Goal: Complete application form

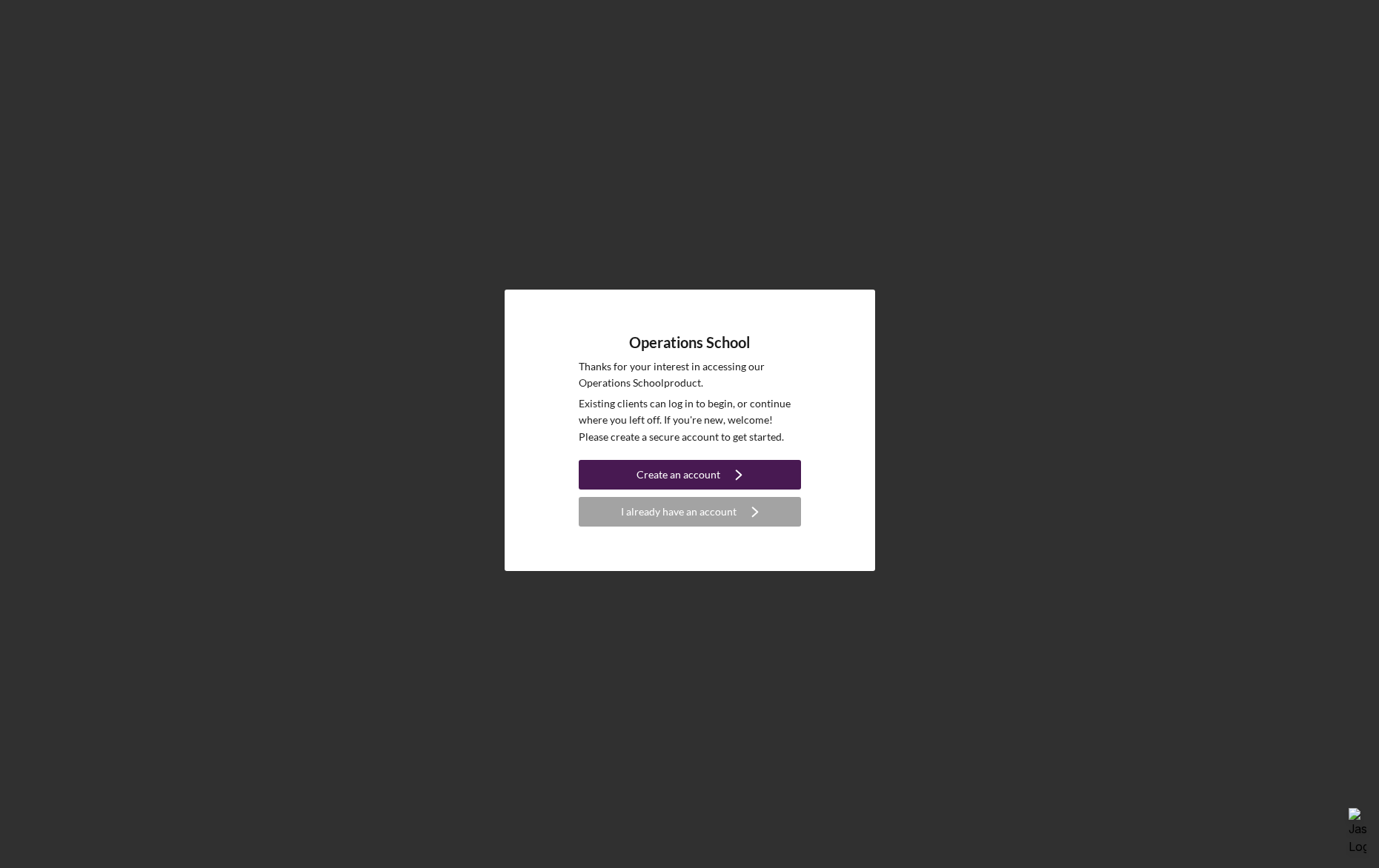
click at [747, 470] on icon "Icon/Navigate" at bounding box center [738, 475] width 37 height 37
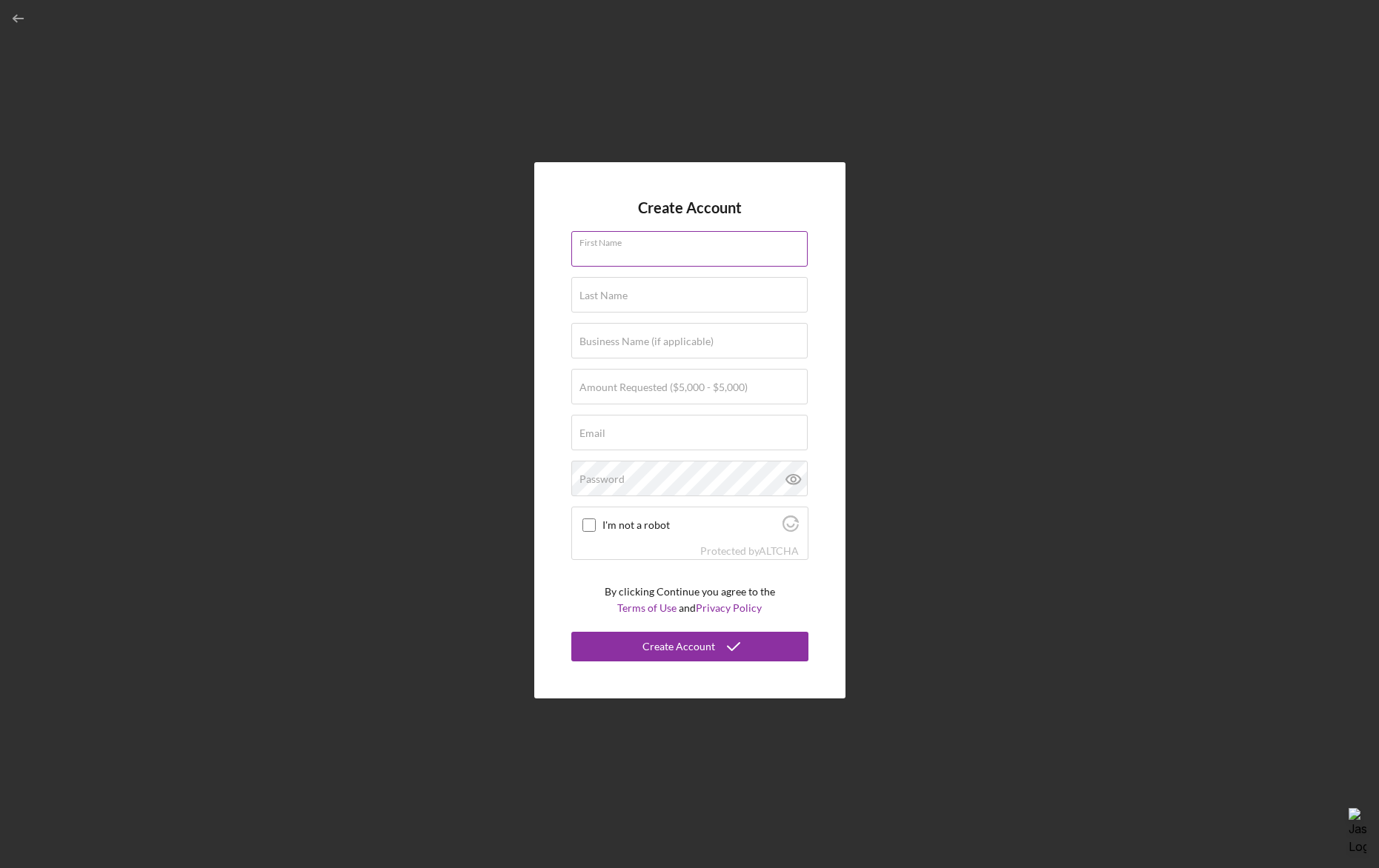
click at [665, 255] on input "First Name" at bounding box center [690, 249] width 237 height 35
type input "[PERSON_NAME]"
type input "The Trap Yoga and Massage Studio"
type input "[EMAIL_ADDRESS][DOMAIN_NAME]"
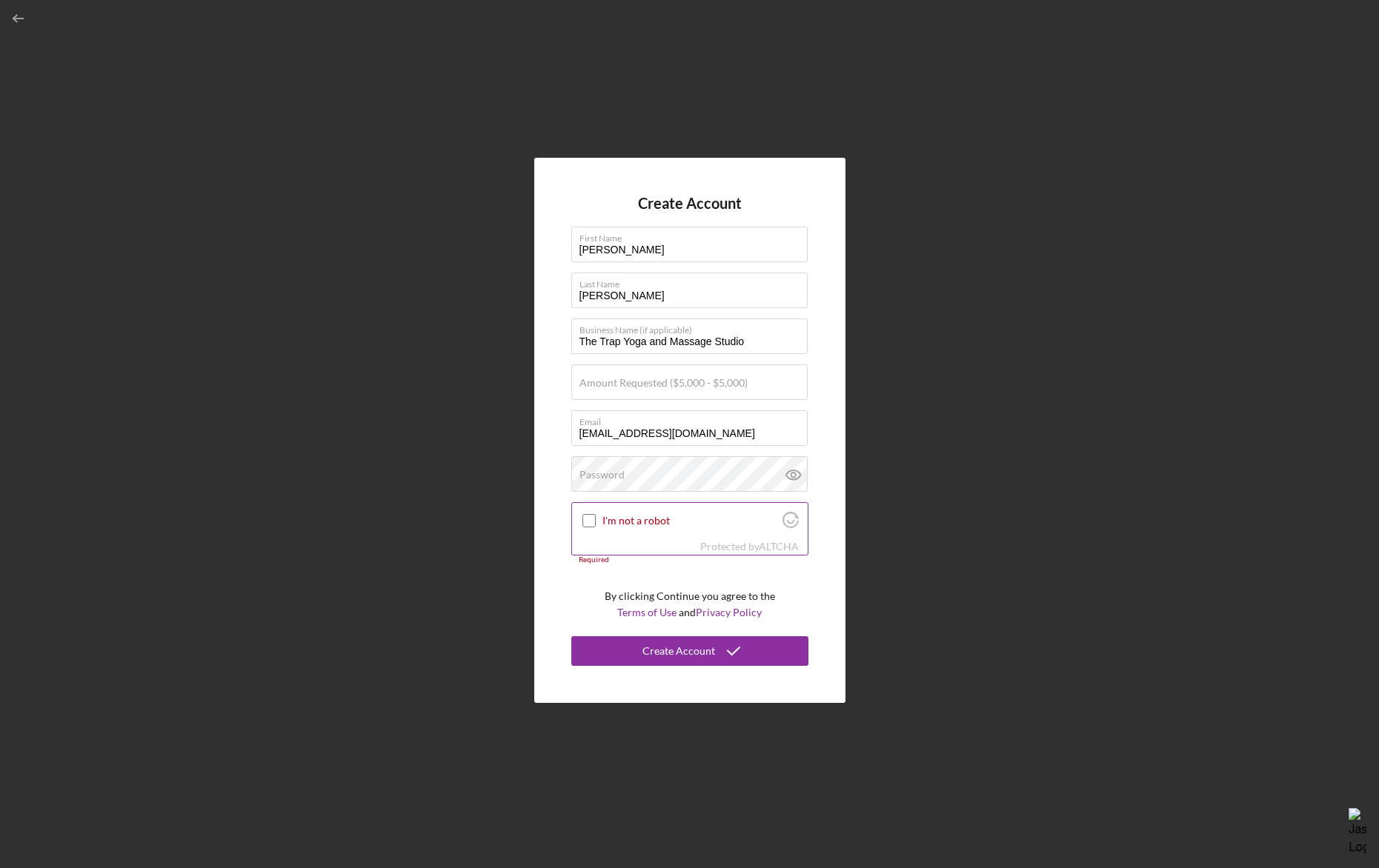
click at [586, 519] on input "I'm not a robot" at bounding box center [590, 521] width 14 height 14
checkbox input "true"
click at [792, 478] on icon at bounding box center [793, 476] width 5 height 5
click at [669, 384] on label "Amount Requested ($5,000 - $5,000)" at bounding box center [664, 384] width 168 height 12
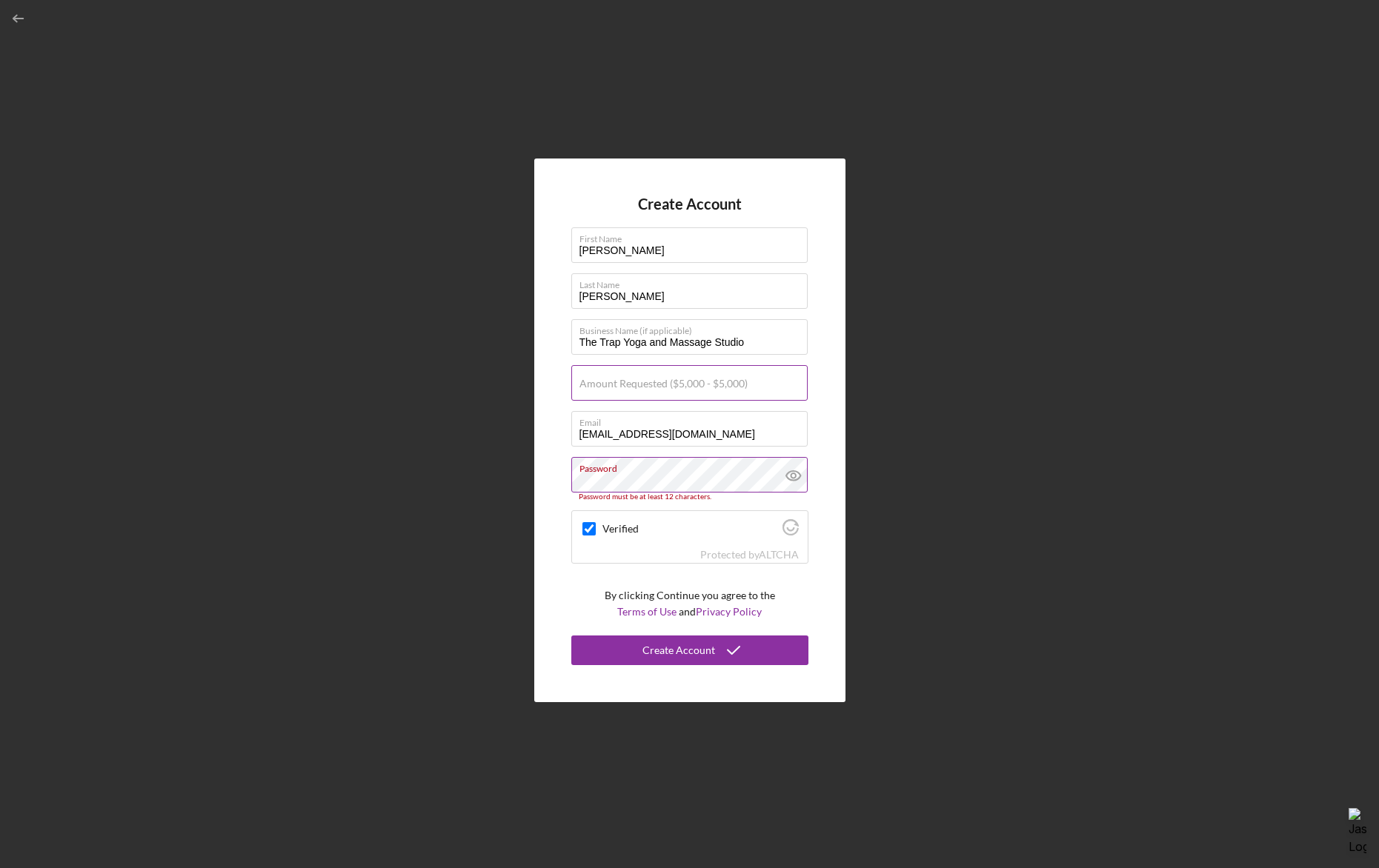
click at [669, 384] on input "Amount Requested ($5,000 - $5,000)" at bounding box center [690, 382] width 237 height 35
type input "$5,000"
click at [738, 643] on icon "submit" at bounding box center [733, 650] width 37 height 37
click at [677, 468] on label "Password" at bounding box center [694, 466] width 228 height 17
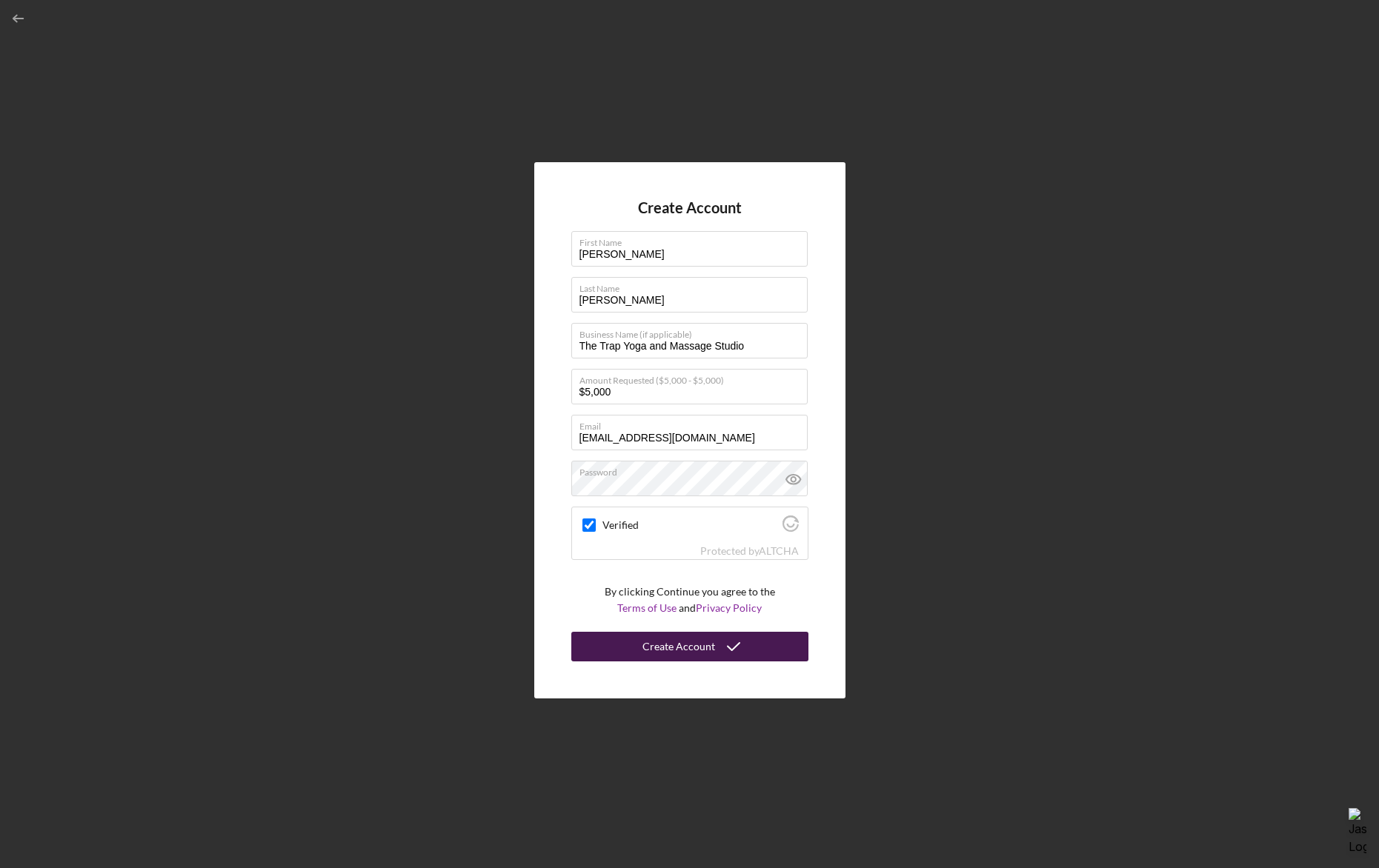
click at [715, 644] on icon "submit" at bounding box center [733, 646] width 37 height 37
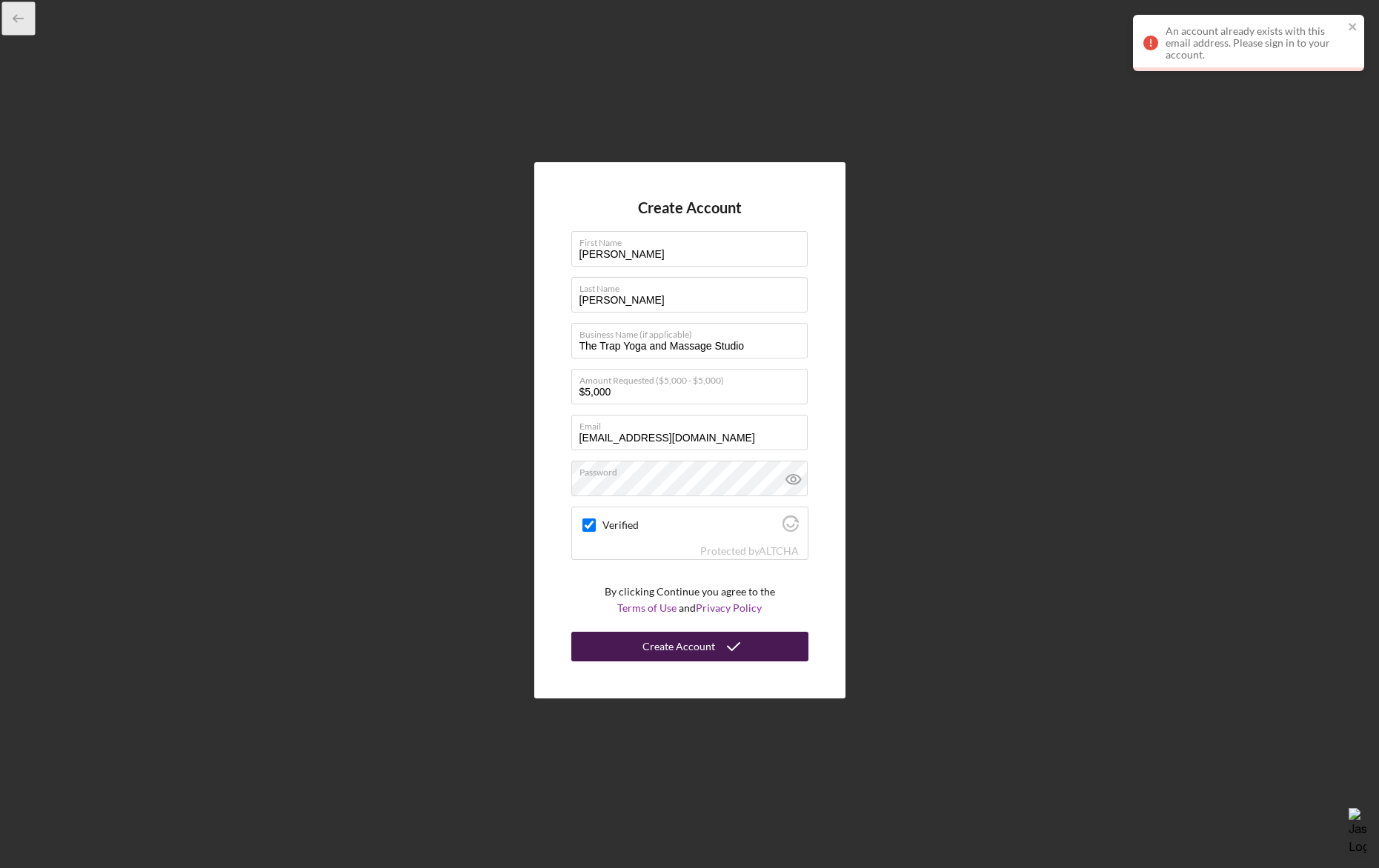
click at [14, 19] on line "button" at bounding box center [19, 19] width 10 height 0
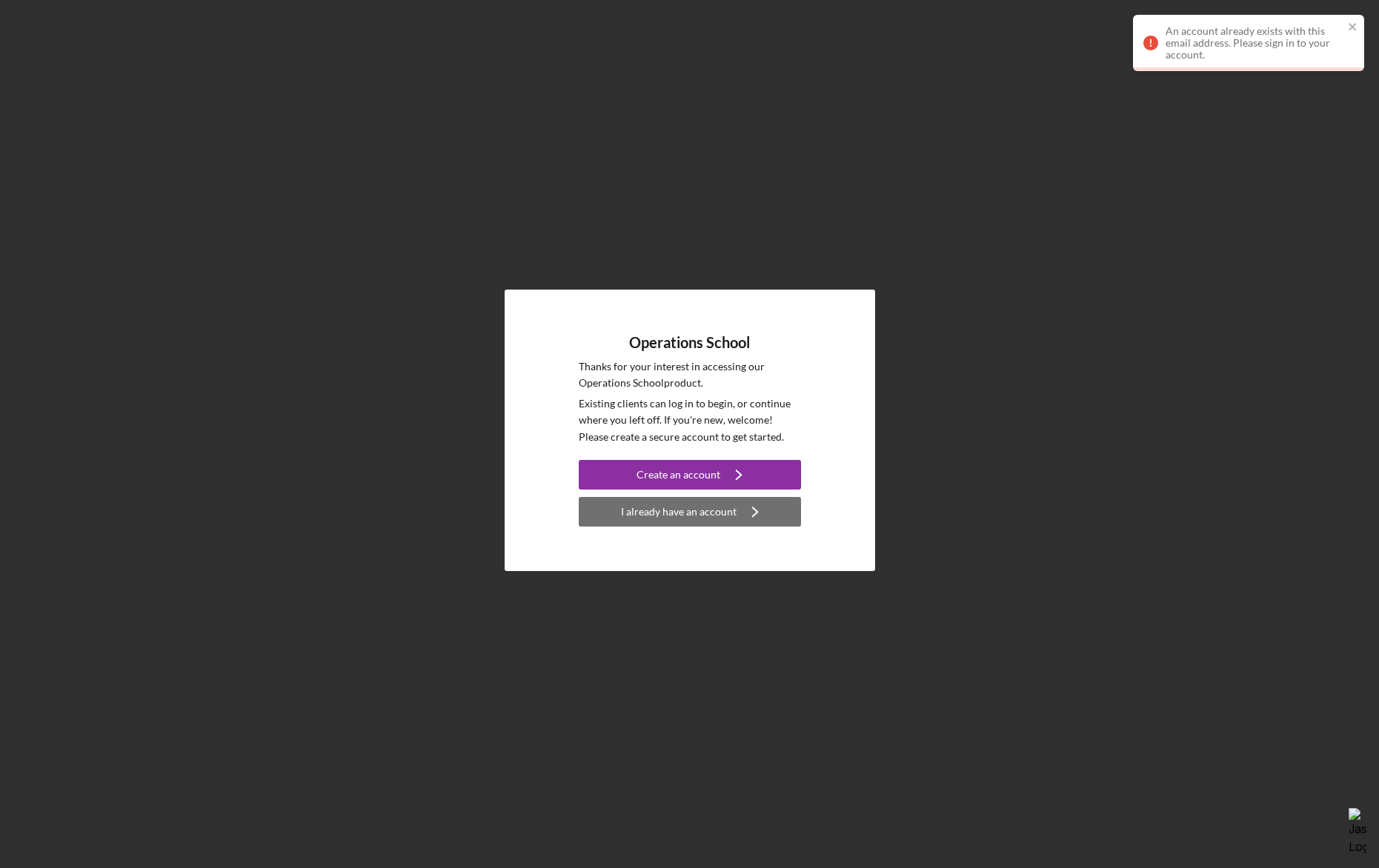
click at [673, 511] on div "I already have an account" at bounding box center [679, 511] width 116 height 29
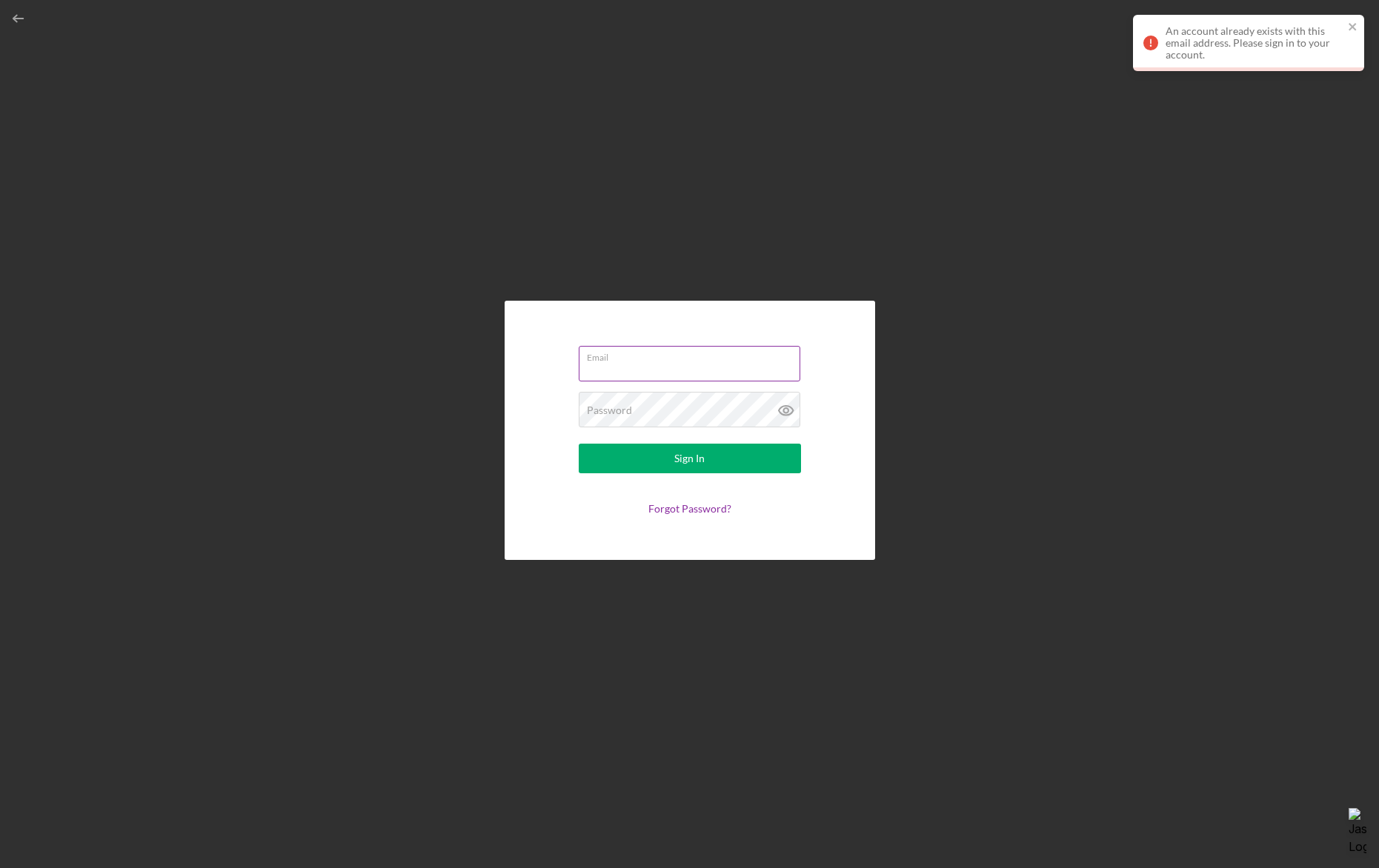
type input "[EMAIL_ADDRESS][DOMAIN_NAME]"
click at [682, 451] on div "Sign In" at bounding box center [690, 458] width 30 height 29
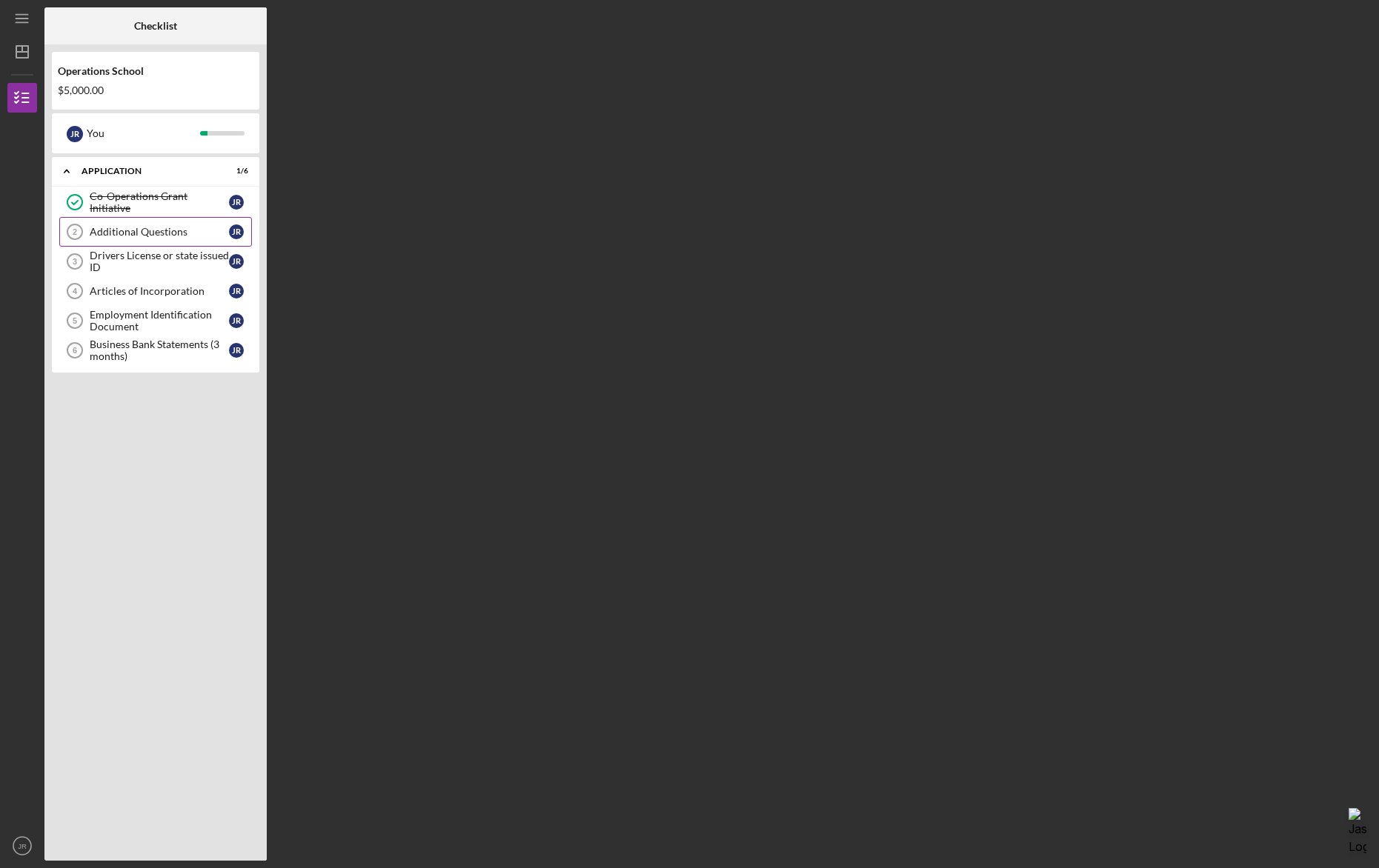
click at [128, 232] on div "Additional Questions" at bounding box center [159, 232] width 140 height 12
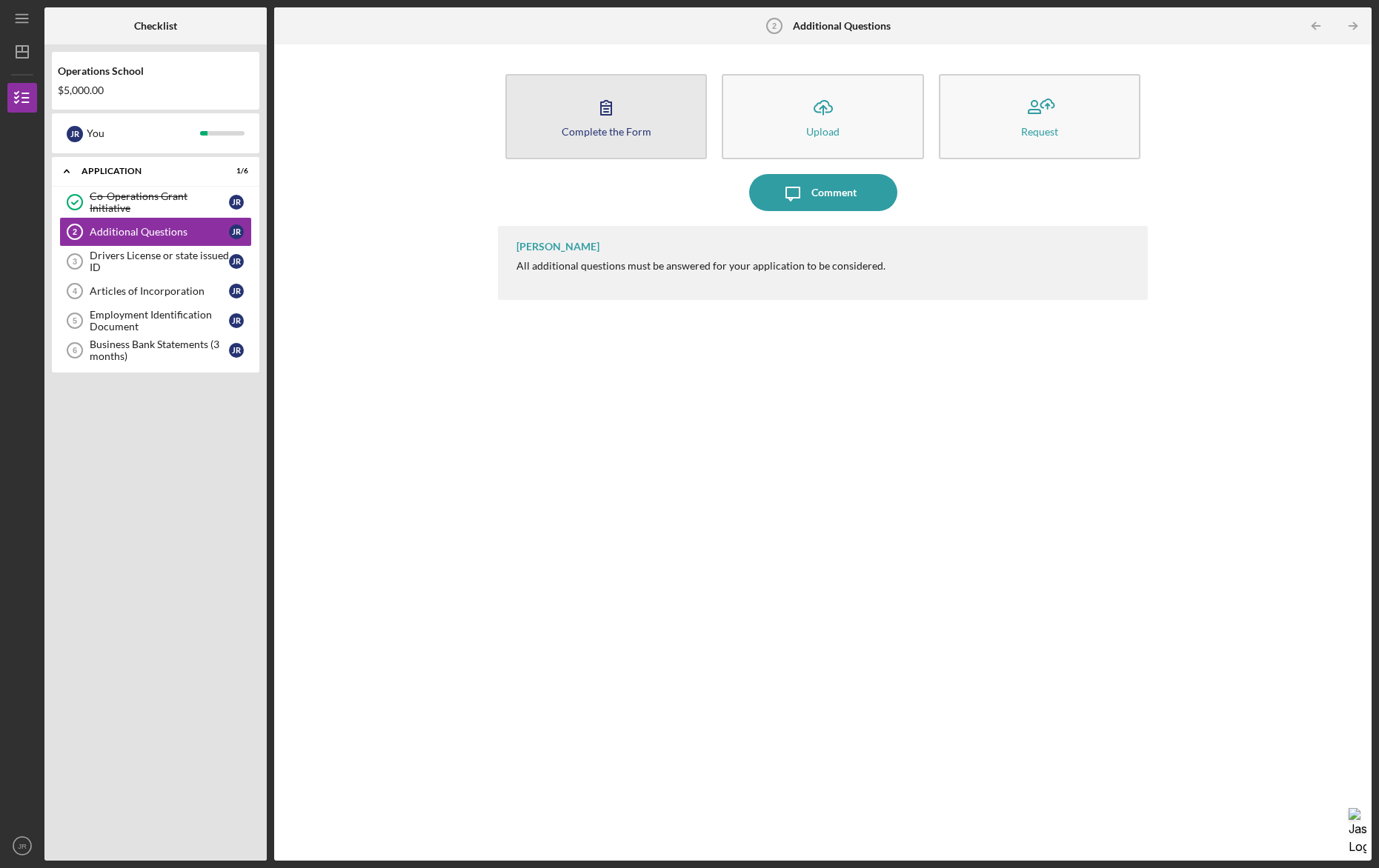
click at [592, 137] on button "Complete the Form Form" at bounding box center [606, 116] width 201 height 85
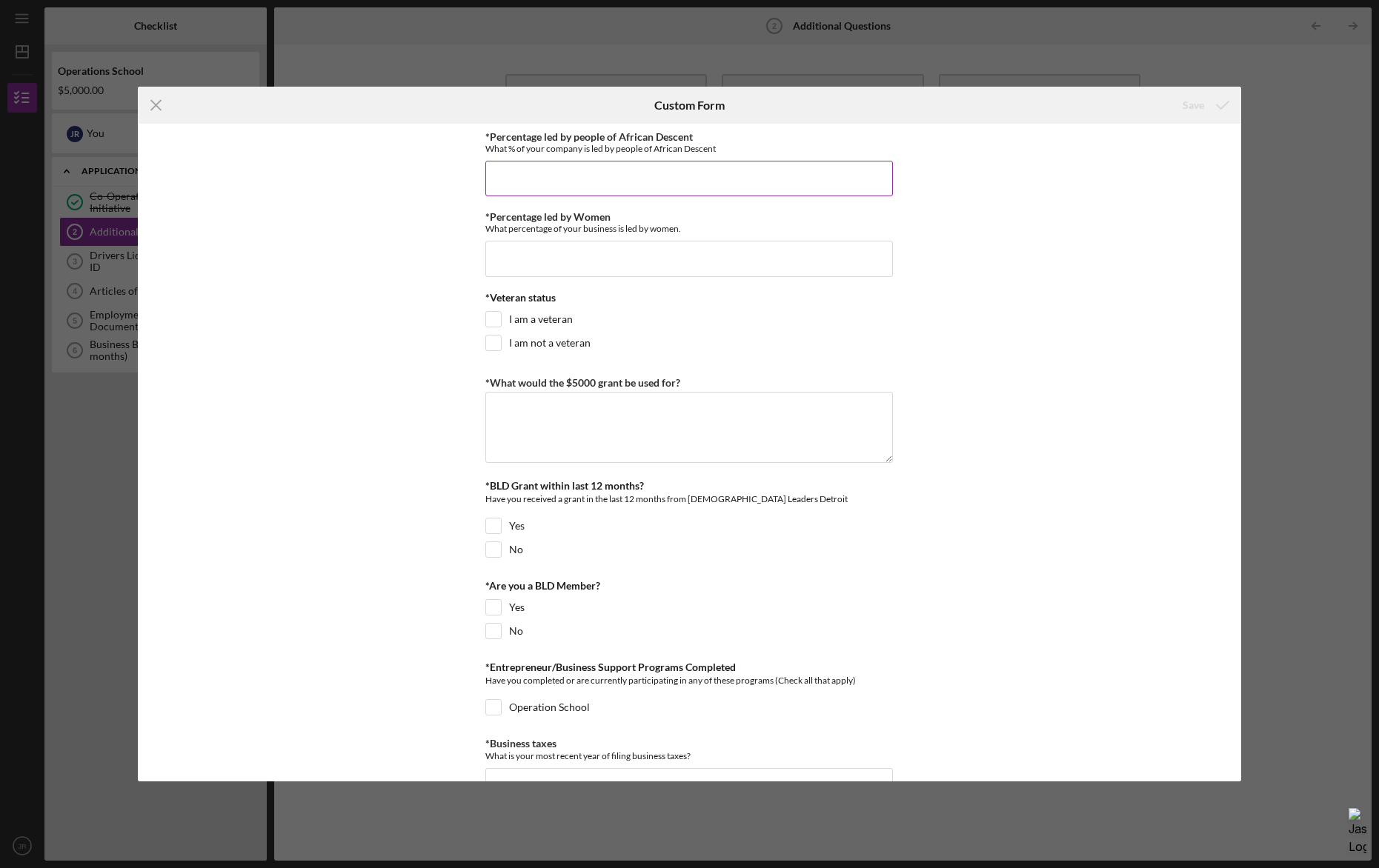
click at [545, 182] on input "*Percentage led by people of African Descent" at bounding box center [689, 178] width 408 height 35
type input "100.00000%"
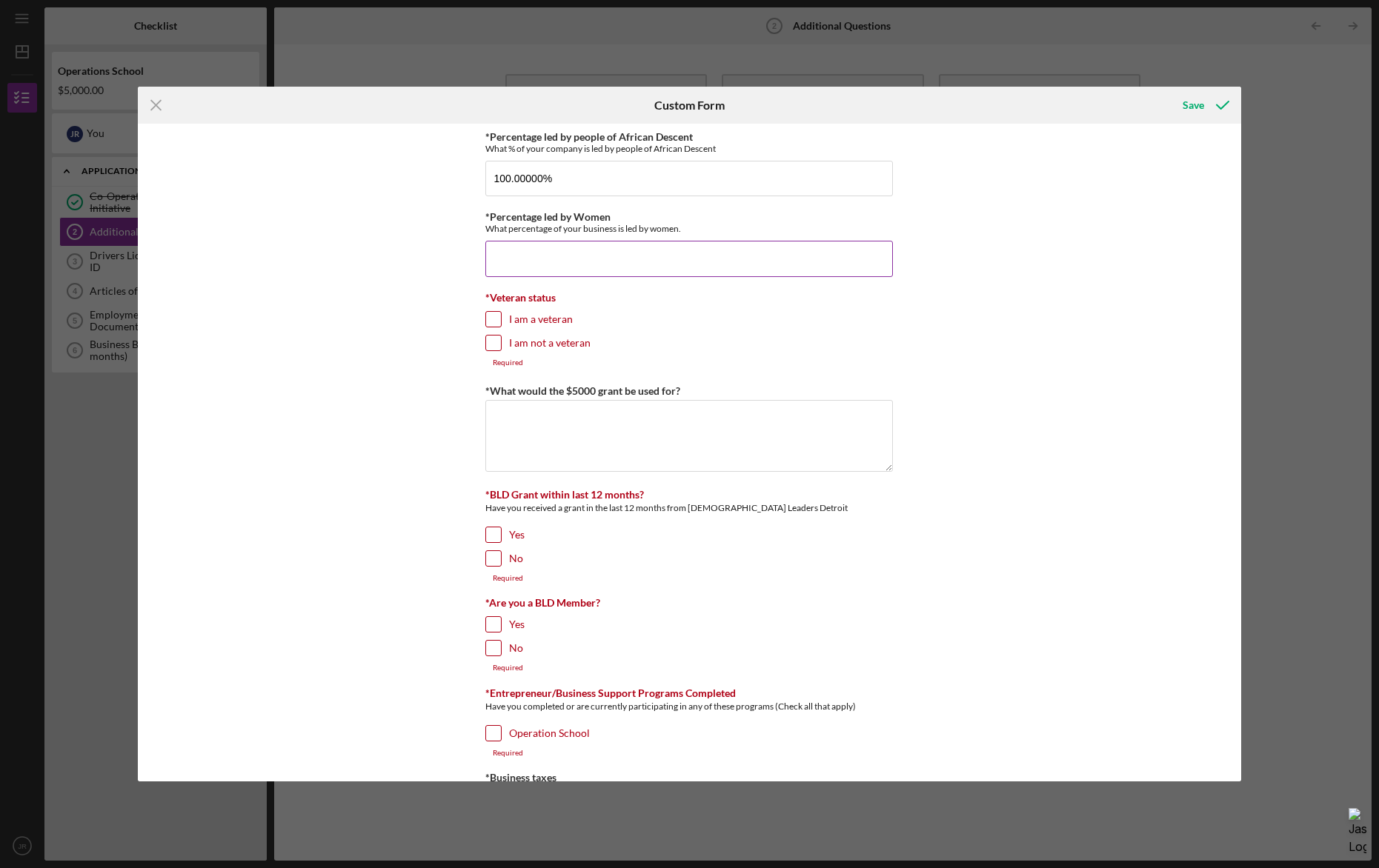
click at [555, 251] on input "*Percentage led by Women" at bounding box center [689, 258] width 408 height 35
type input "0.00000%"
click at [496, 339] on input "I am not a veteran" at bounding box center [493, 343] width 15 height 15
checkbox input "true"
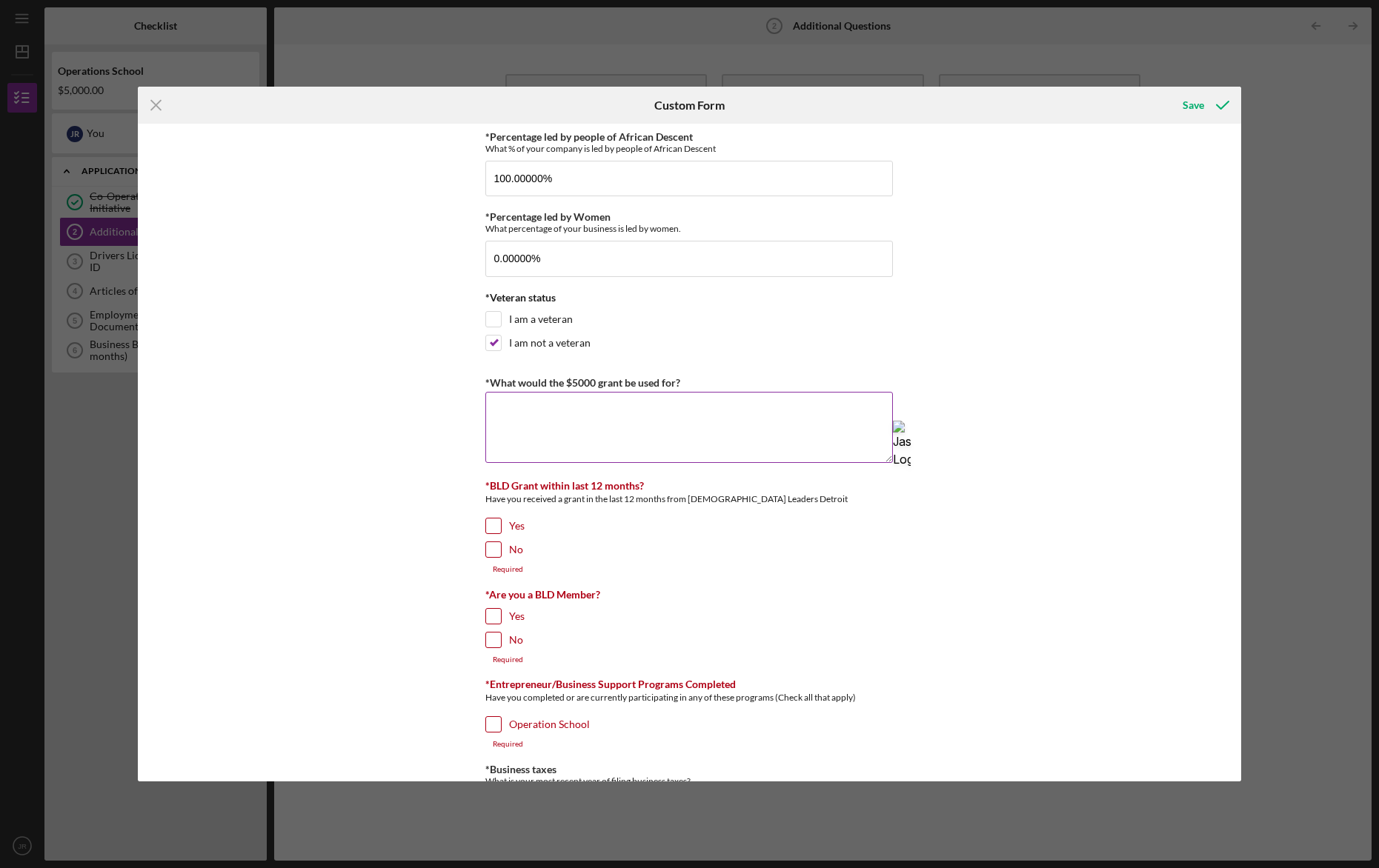
click at [568, 420] on textarea "*What would the $5000 grant be used for?" at bounding box center [689, 427] width 408 height 71
type textarea "Y"
click at [533, 407] on textarea "The 5000 grant would be used to obtain equipment as we have recently pivoted to…" at bounding box center [689, 427] width 408 height 71
click at [533, 408] on textarea "The 5000 grant would be used to obtain equipment as we have recently pivoted to…" at bounding box center [689, 427] width 408 height 71
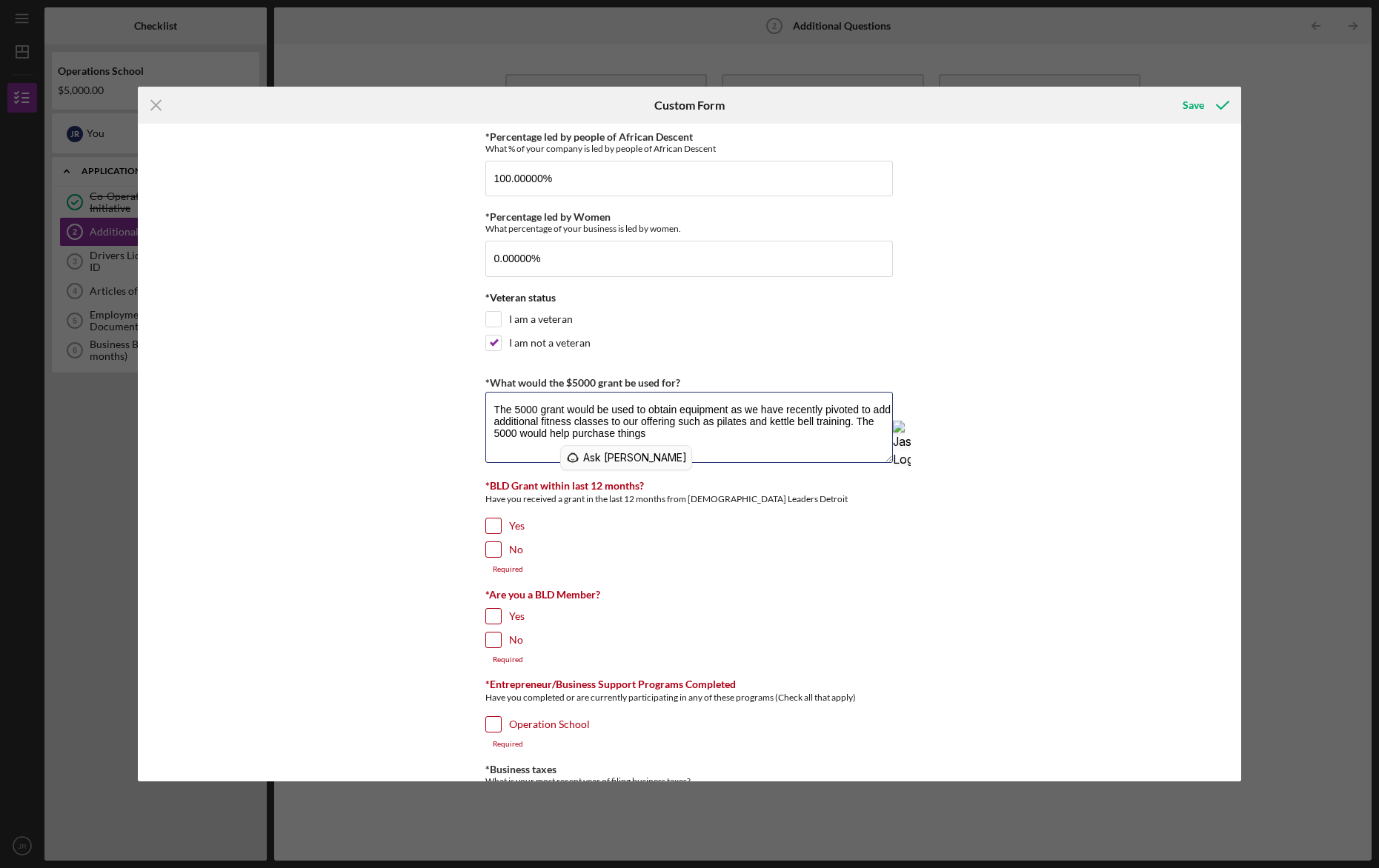
type textarea "The 5000 grant would be used to obtain equipment as we have recently pivoted to…"
click at [588, 451] on span "Ask [PERSON_NAME]" at bounding box center [635, 458] width 104 height 18
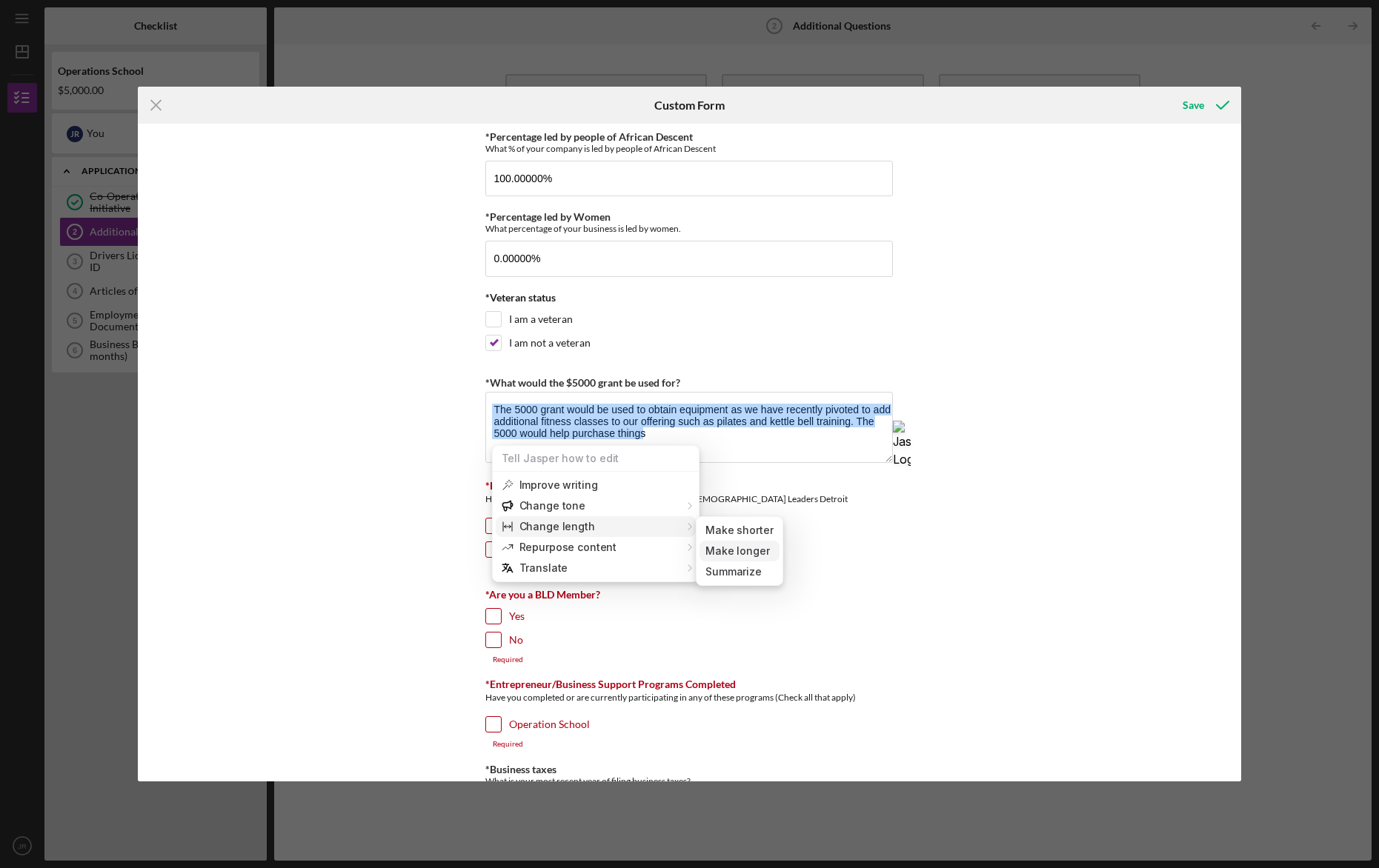
click at [736, 551] on span "Make longer" at bounding box center [737, 551] width 64 height 15
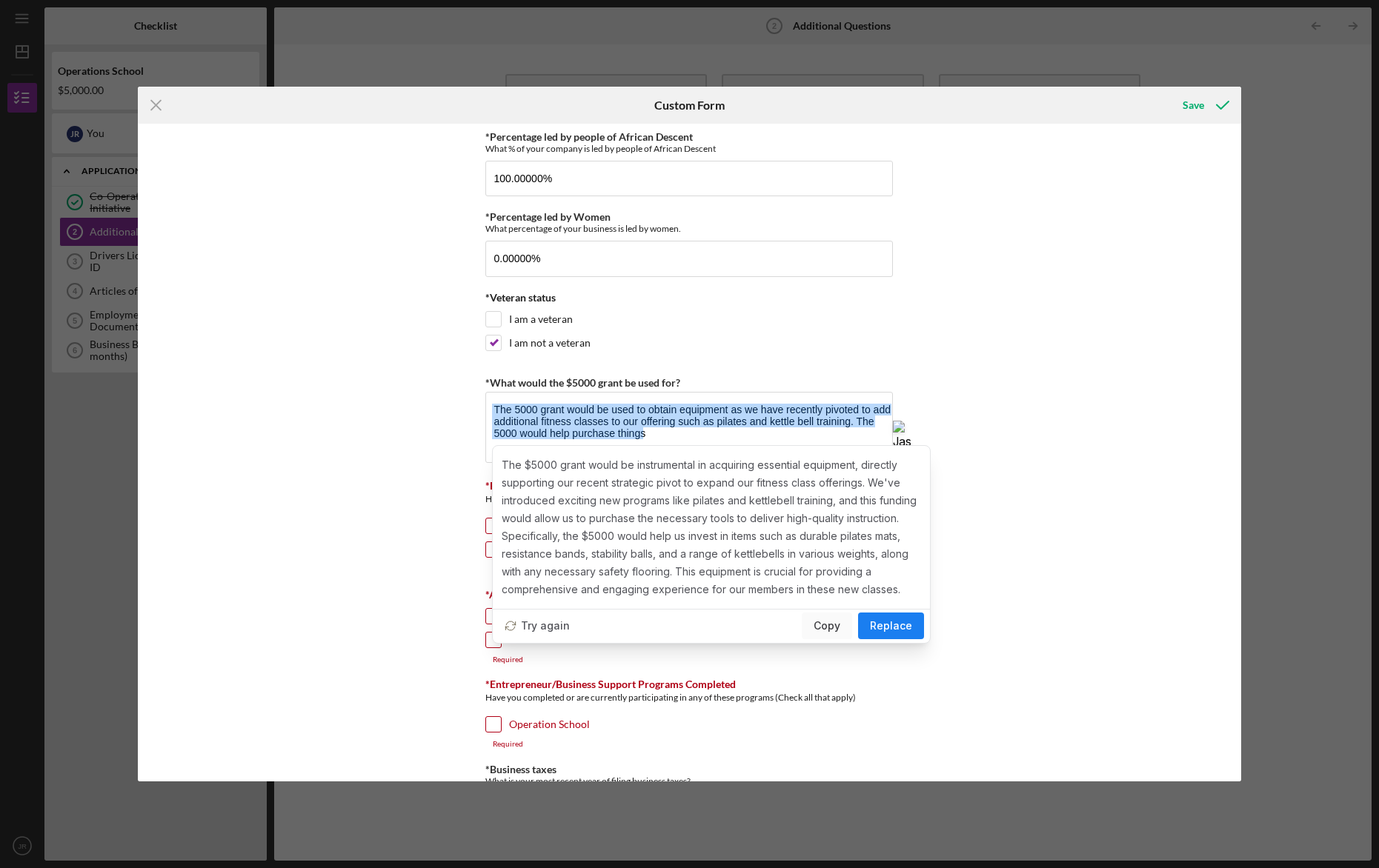
click at [872, 624] on span "Replace" at bounding box center [891, 626] width 42 height 18
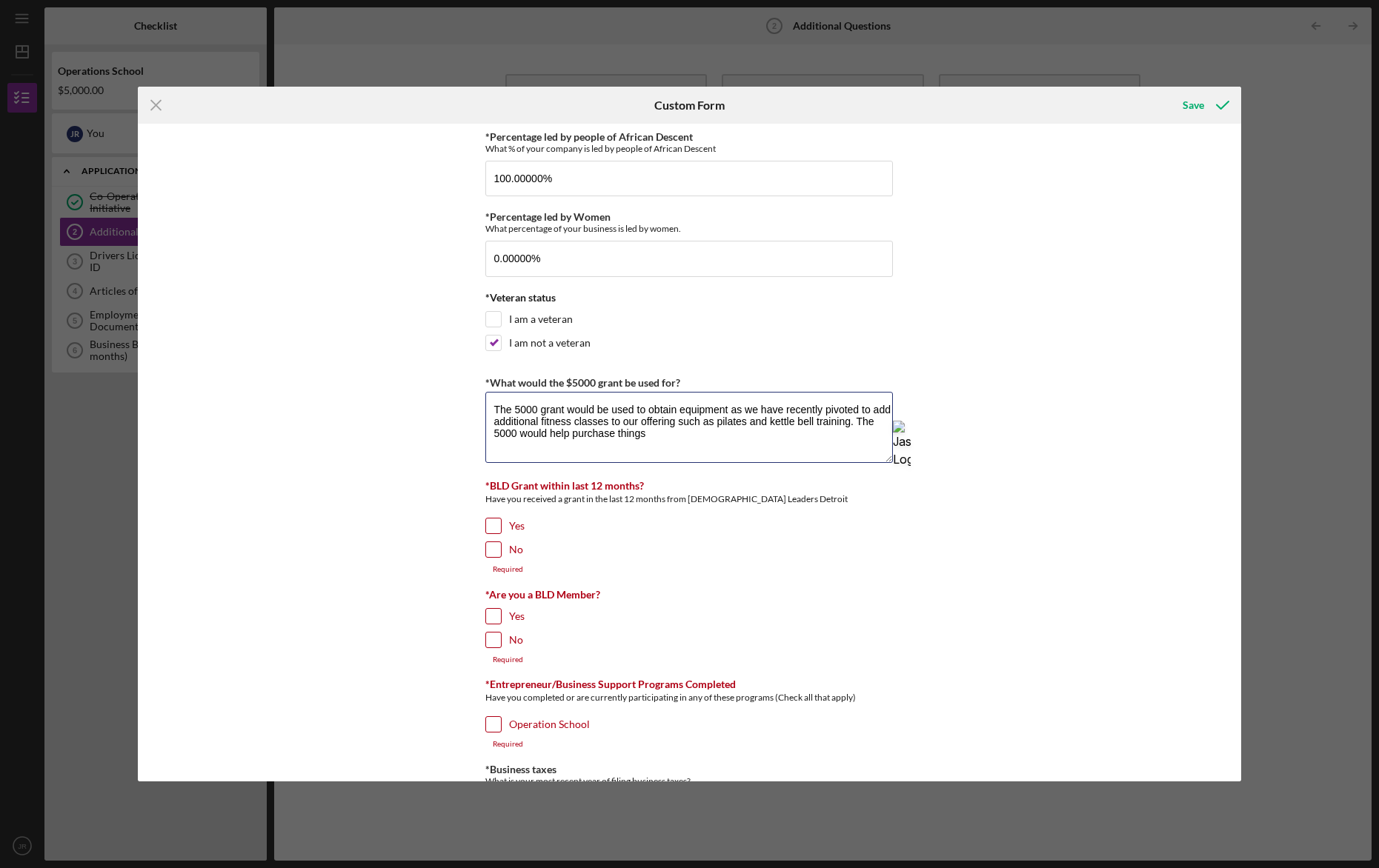
scroll to position [47, 0]
click at [686, 481] on div "*BLD Grant within last 12 months?" at bounding box center [689, 486] width 408 height 12
click at [487, 547] on input "No" at bounding box center [493, 550] width 15 height 15
checkbox input "true"
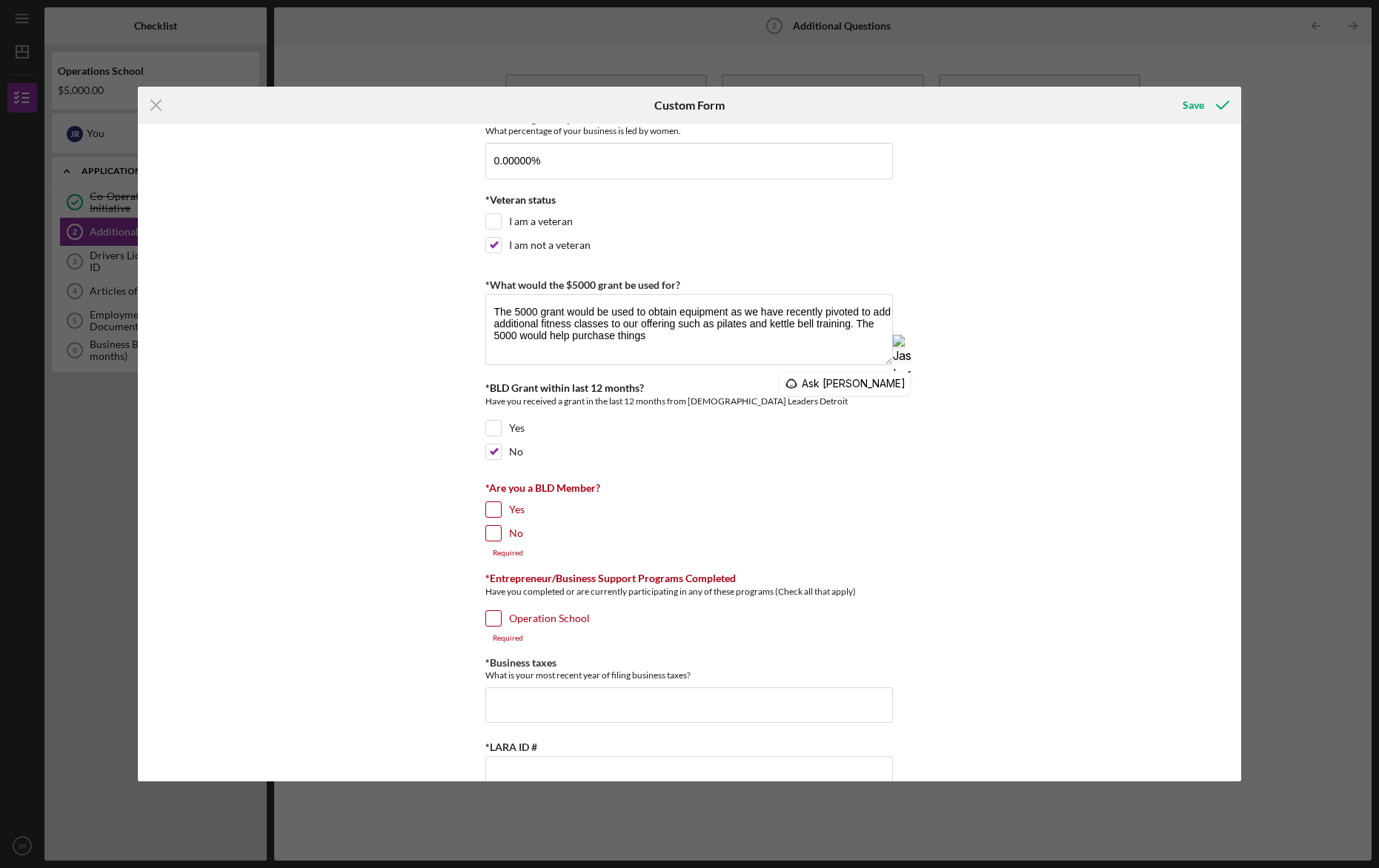
scroll to position [101, 0]
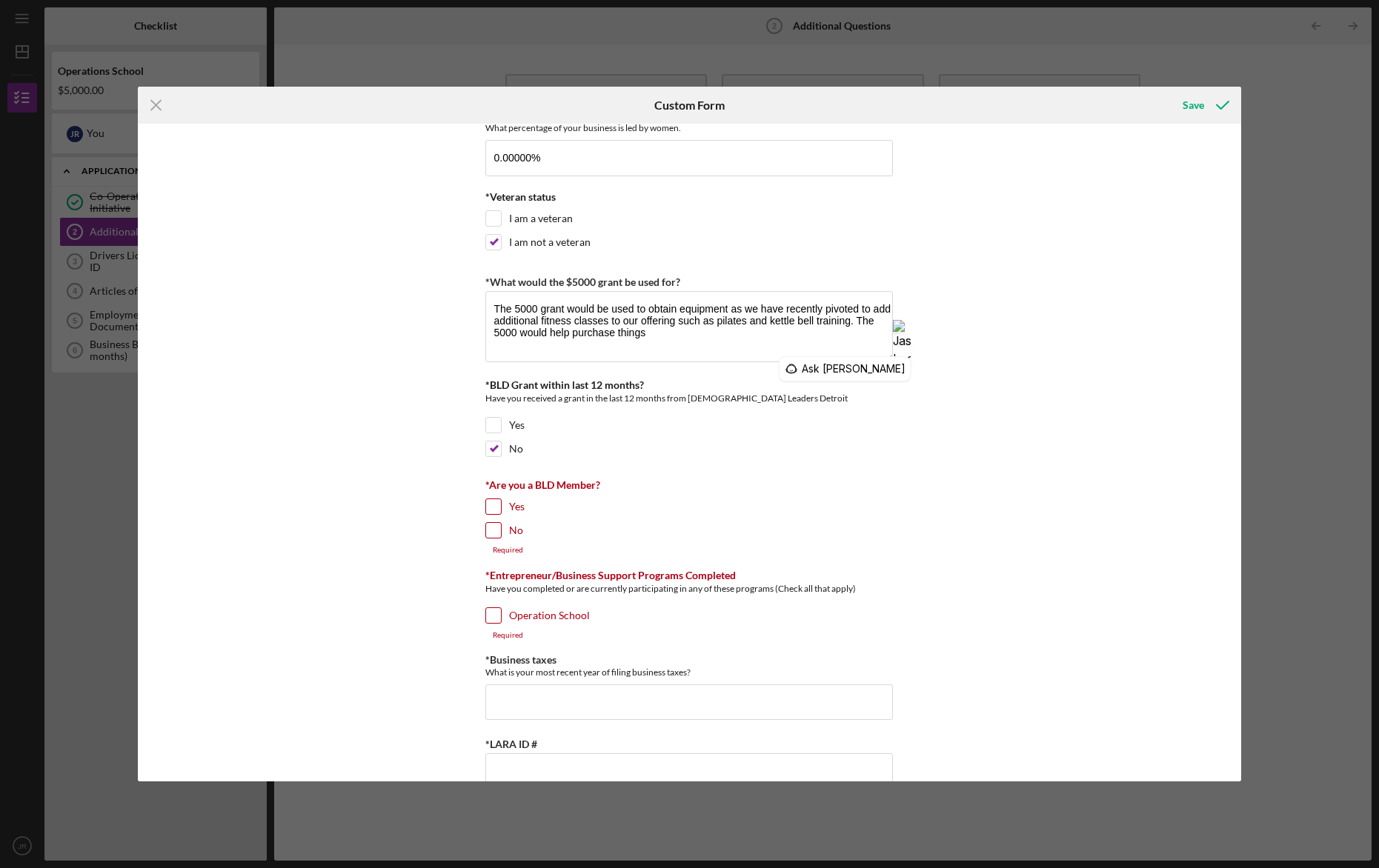
click at [488, 507] on input "Yes" at bounding box center [493, 507] width 15 height 15
checkbox input "true"
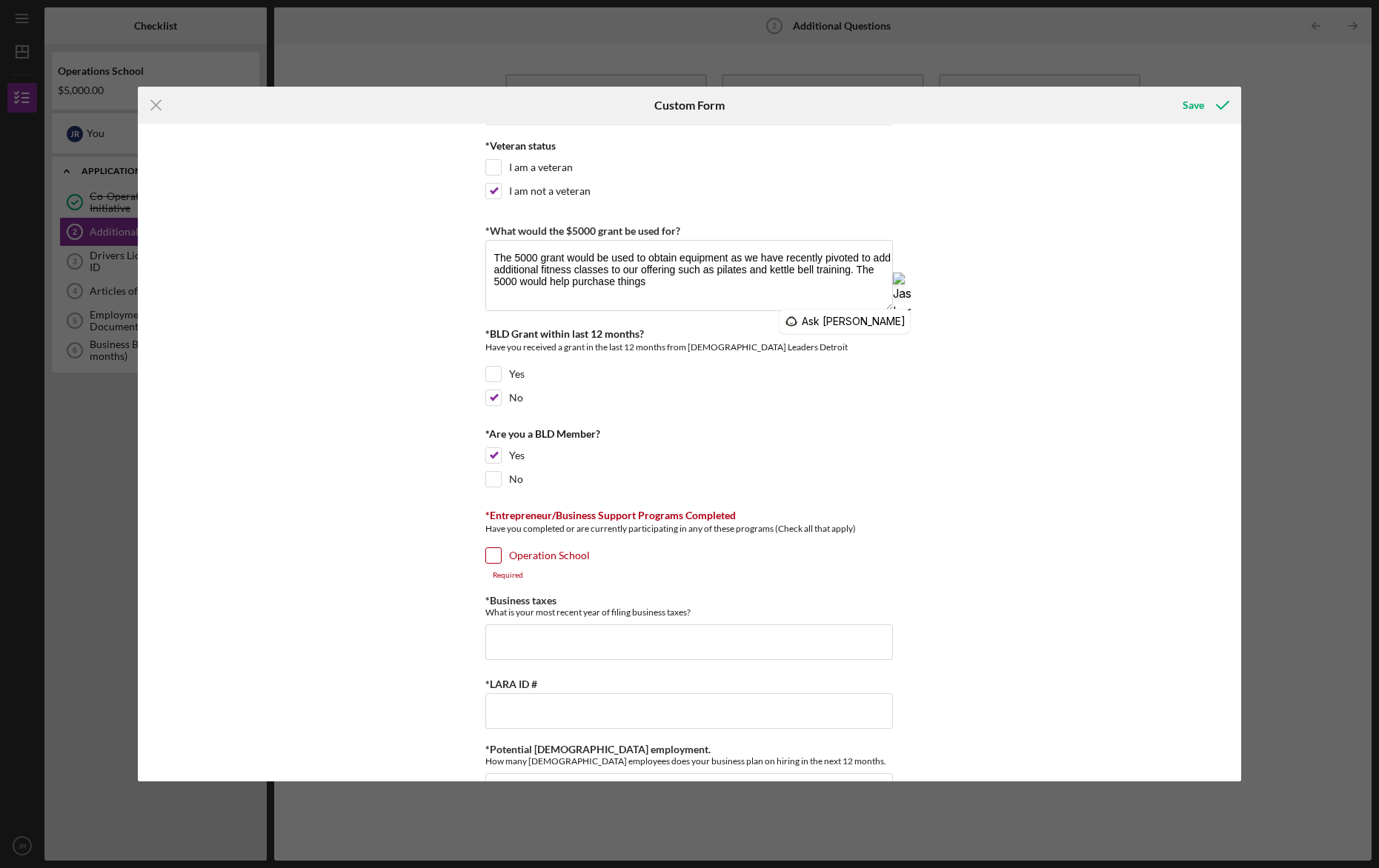
scroll to position [168, 0]
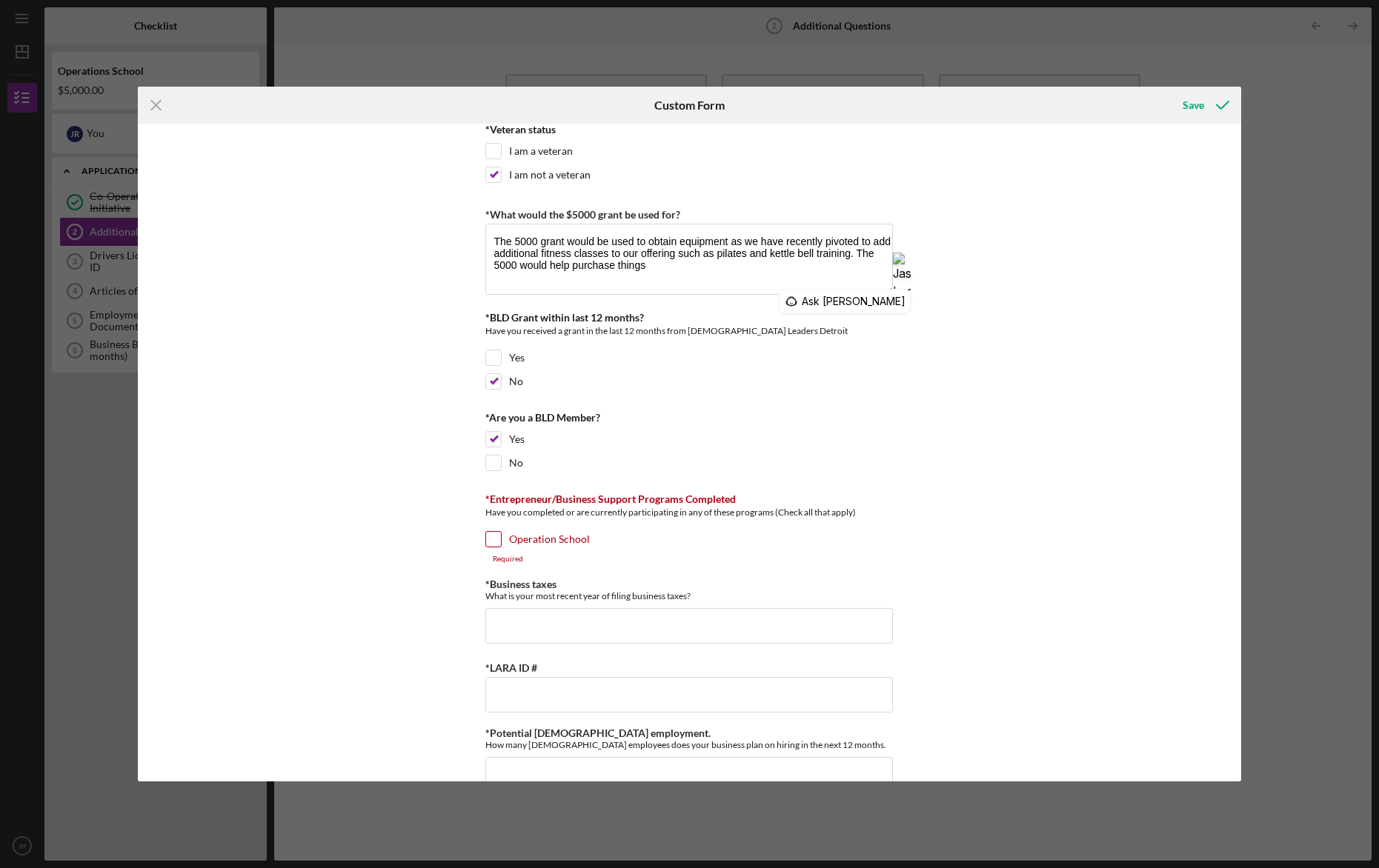
click at [496, 538] on input "Operation School" at bounding box center [493, 540] width 15 height 15
checkbox input "true"
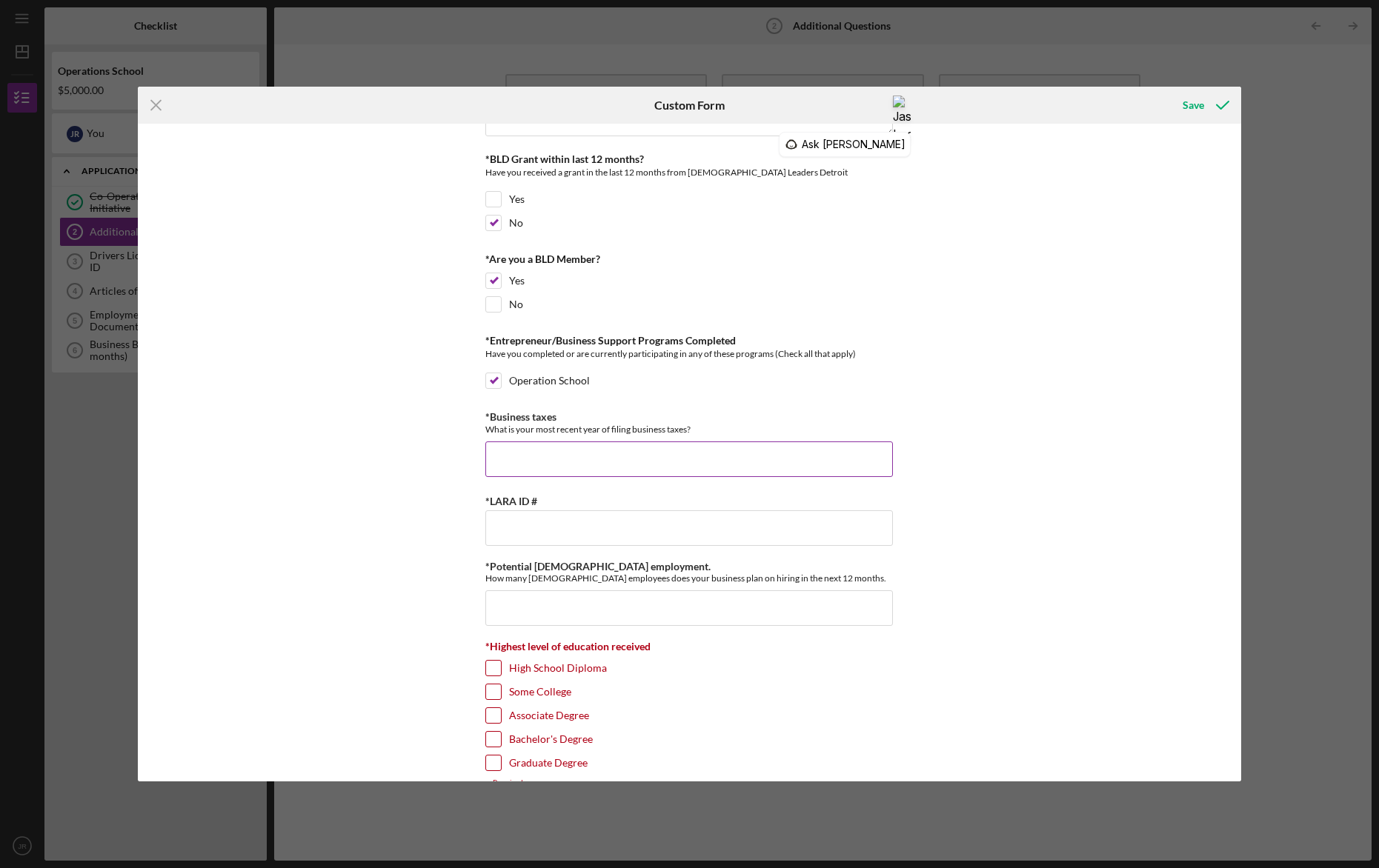
scroll to position [331, 0]
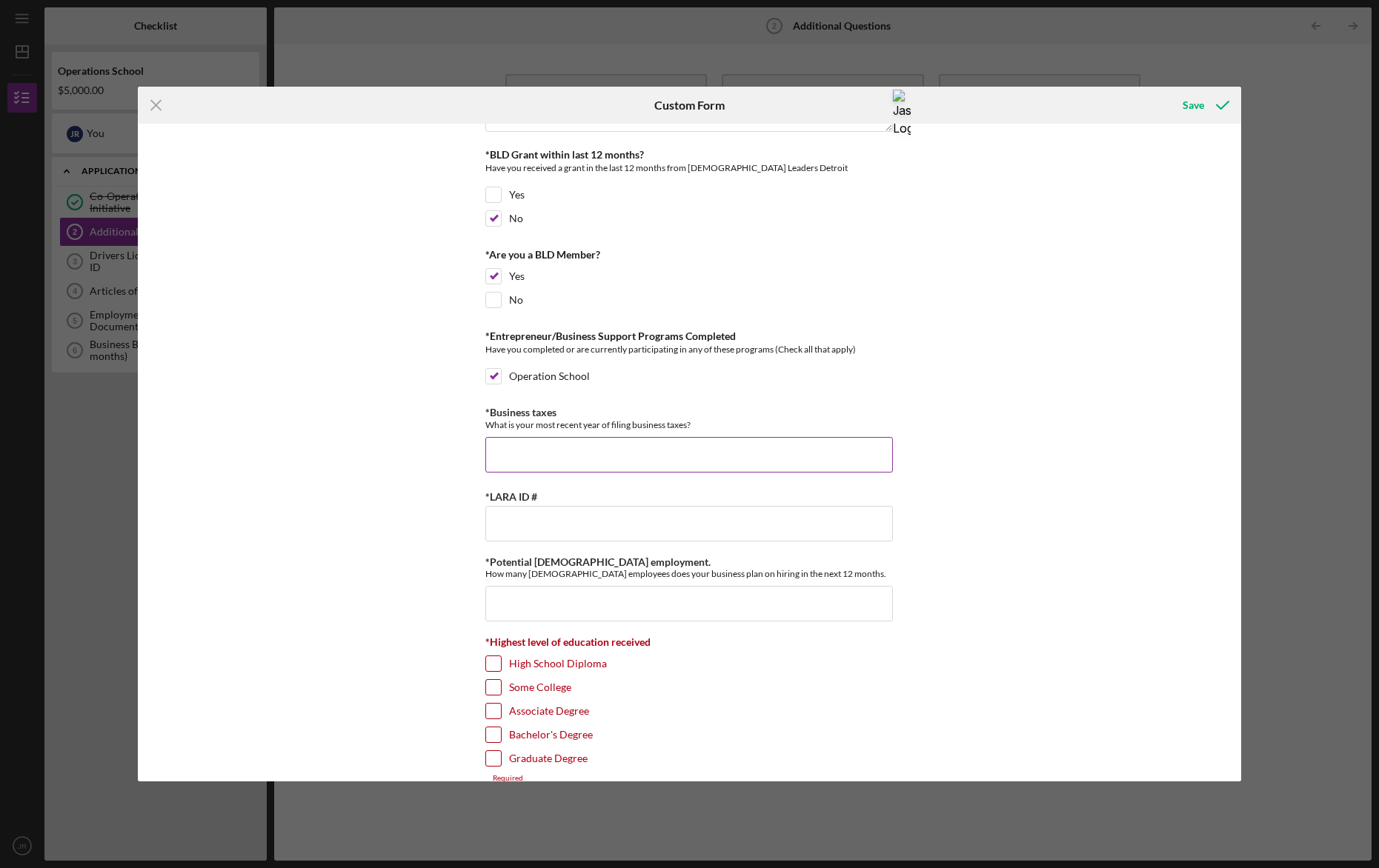
click at [557, 458] on input "*Business taxes" at bounding box center [689, 454] width 408 height 35
type input "2024"
click at [525, 519] on input "*LARA ID #" at bounding box center [689, 523] width 408 height 35
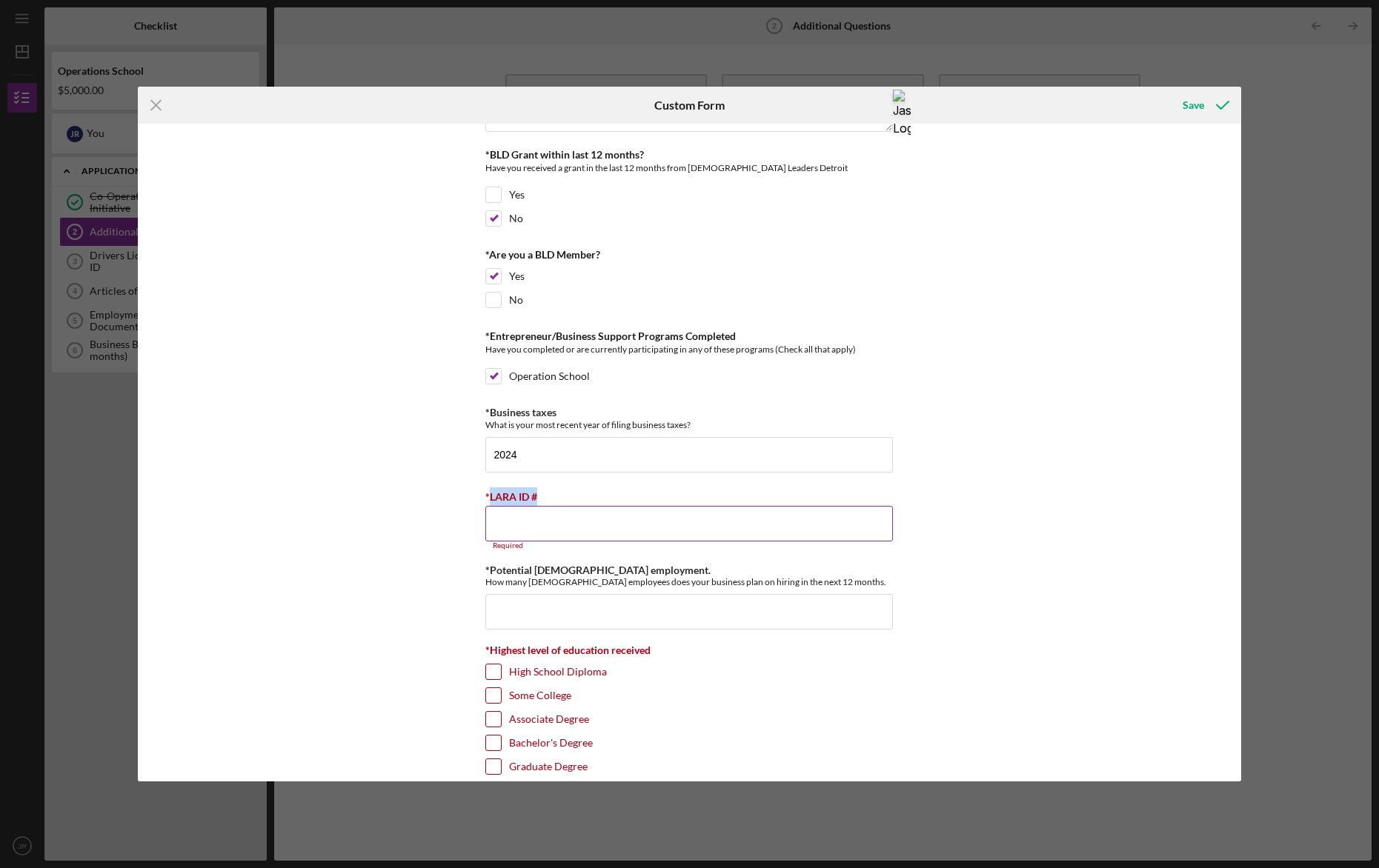
drag, startPoint x: 487, startPoint y: 495, endPoint x: 556, endPoint y: 493, distance: 69.0
click at [556, 493] on div "*LARA ID #" at bounding box center [689, 496] width 408 height 19
copy label "LARA ID #"
click at [726, 515] on input "*LARA ID #" at bounding box center [689, 523] width 408 height 35
paste input "7​5​0​1​0​0​8​1​3​2"
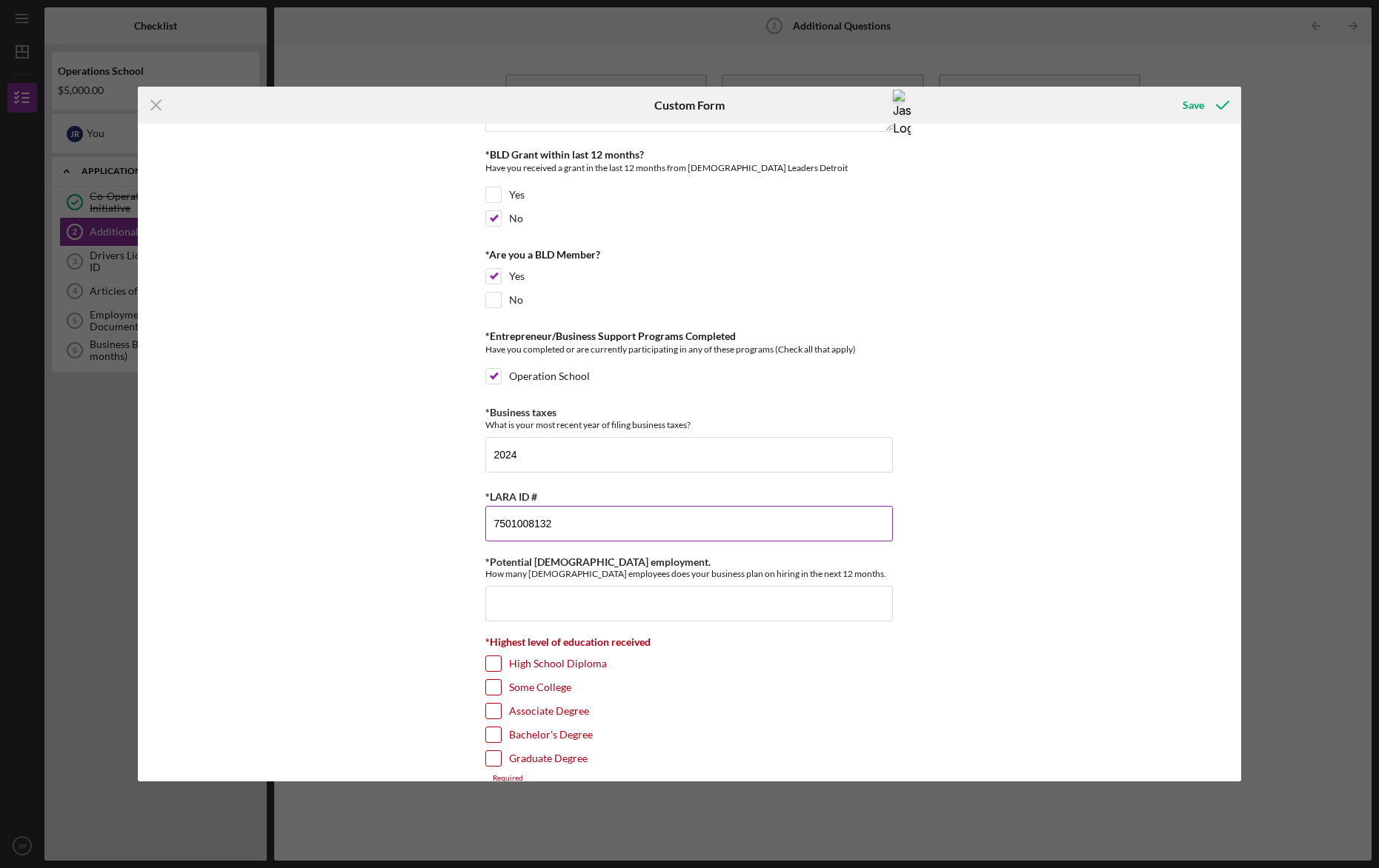
scroll to position [320, 0]
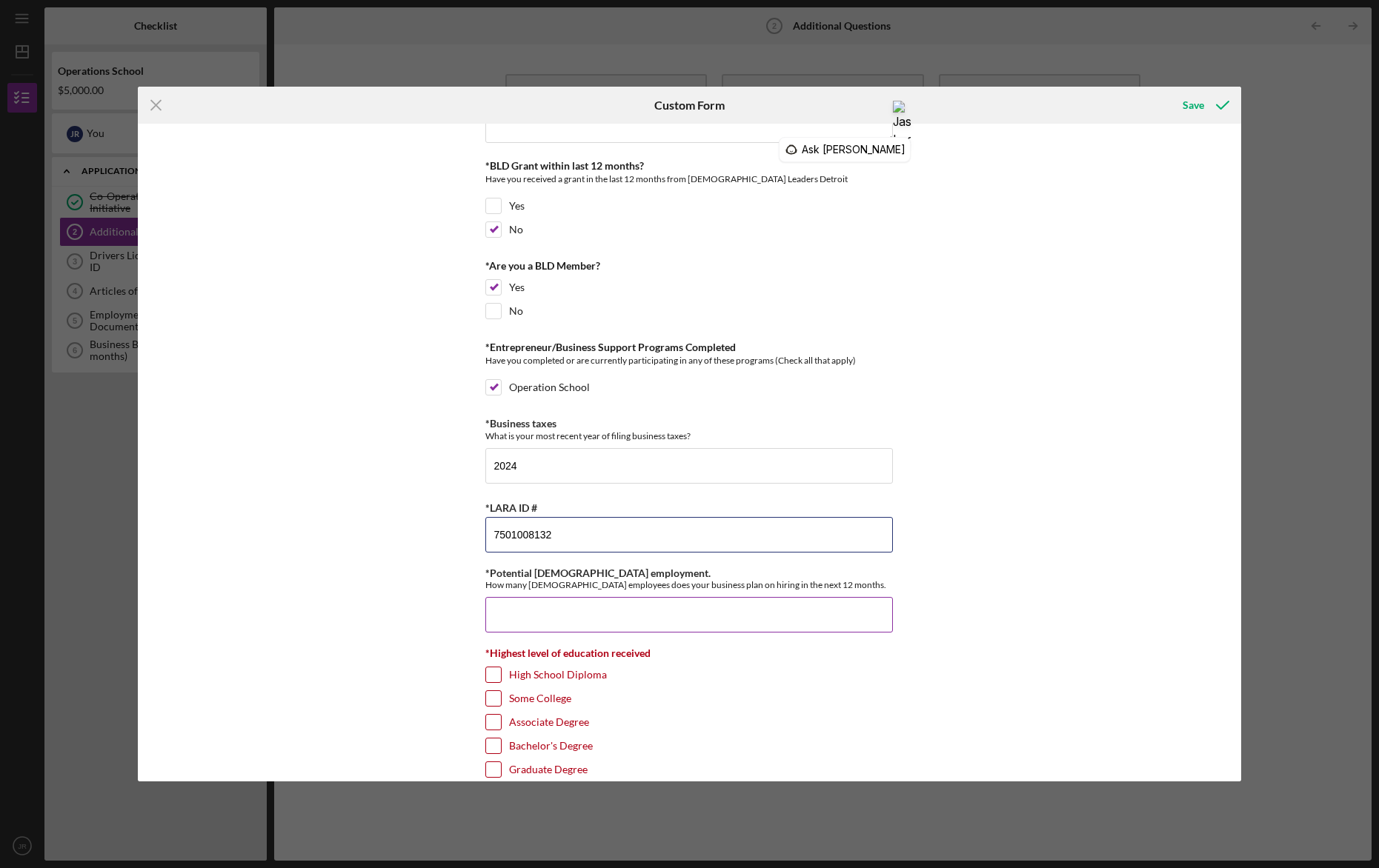
type input "7​5​0​1​0​0​8​1​3​2"
click at [801, 604] on input "*Potential [DEMOGRAPHIC_DATA] employment." at bounding box center [689, 614] width 408 height 35
type input "1"
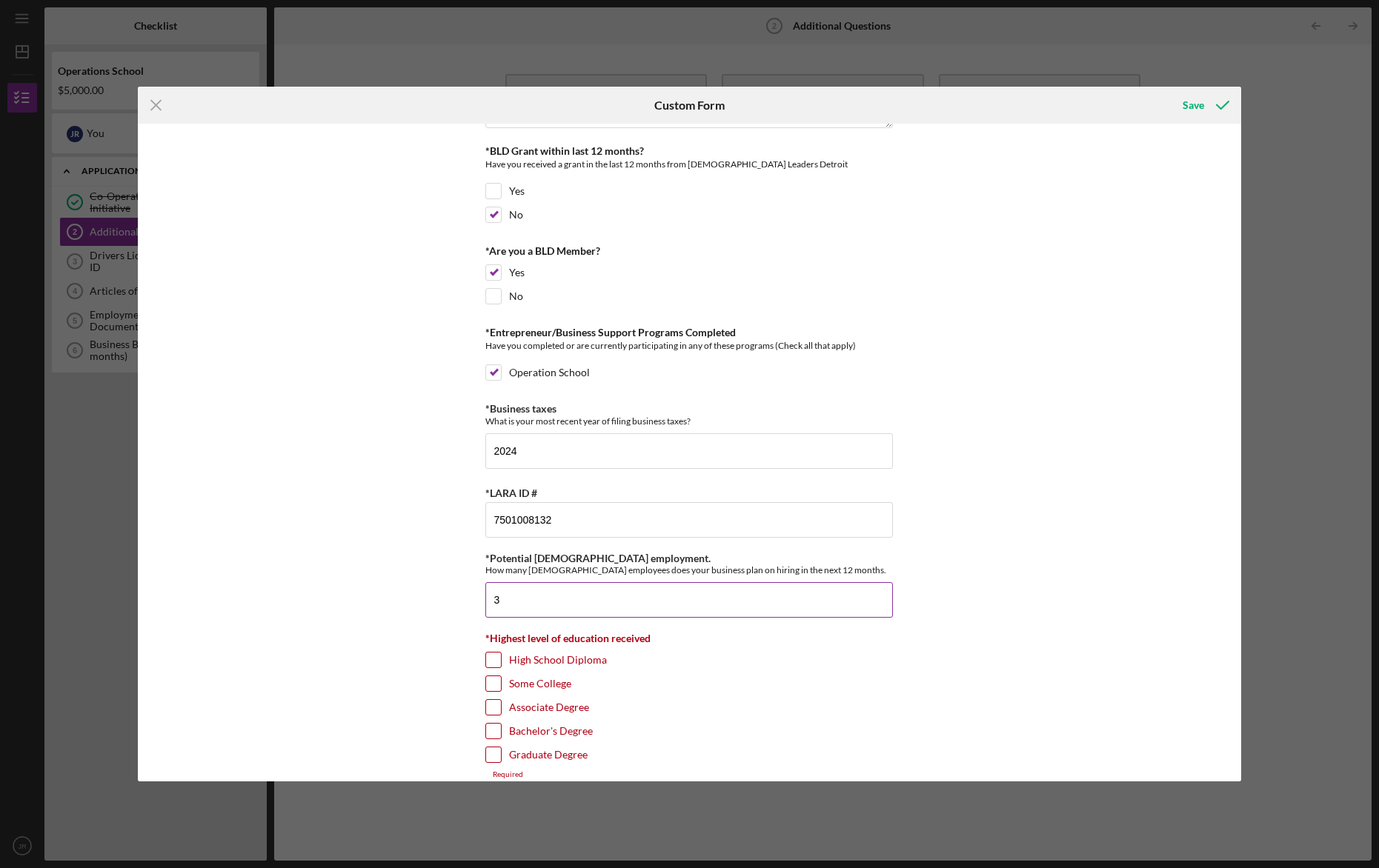
scroll to position [354, 0]
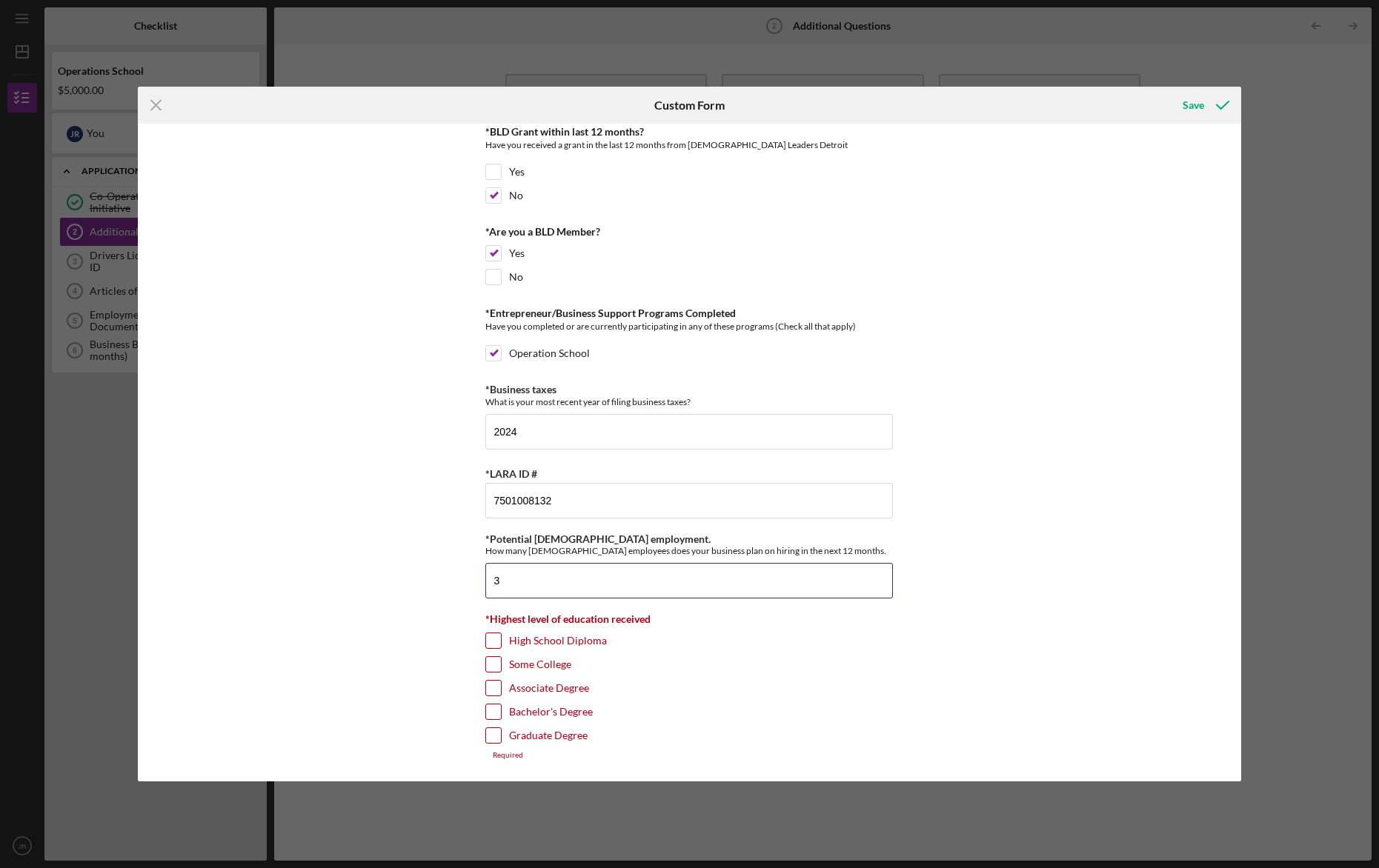
type input "3"
click at [494, 687] on input "Associate Degree" at bounding box center [493, 689] width 15 height 15
checkbox input "true"
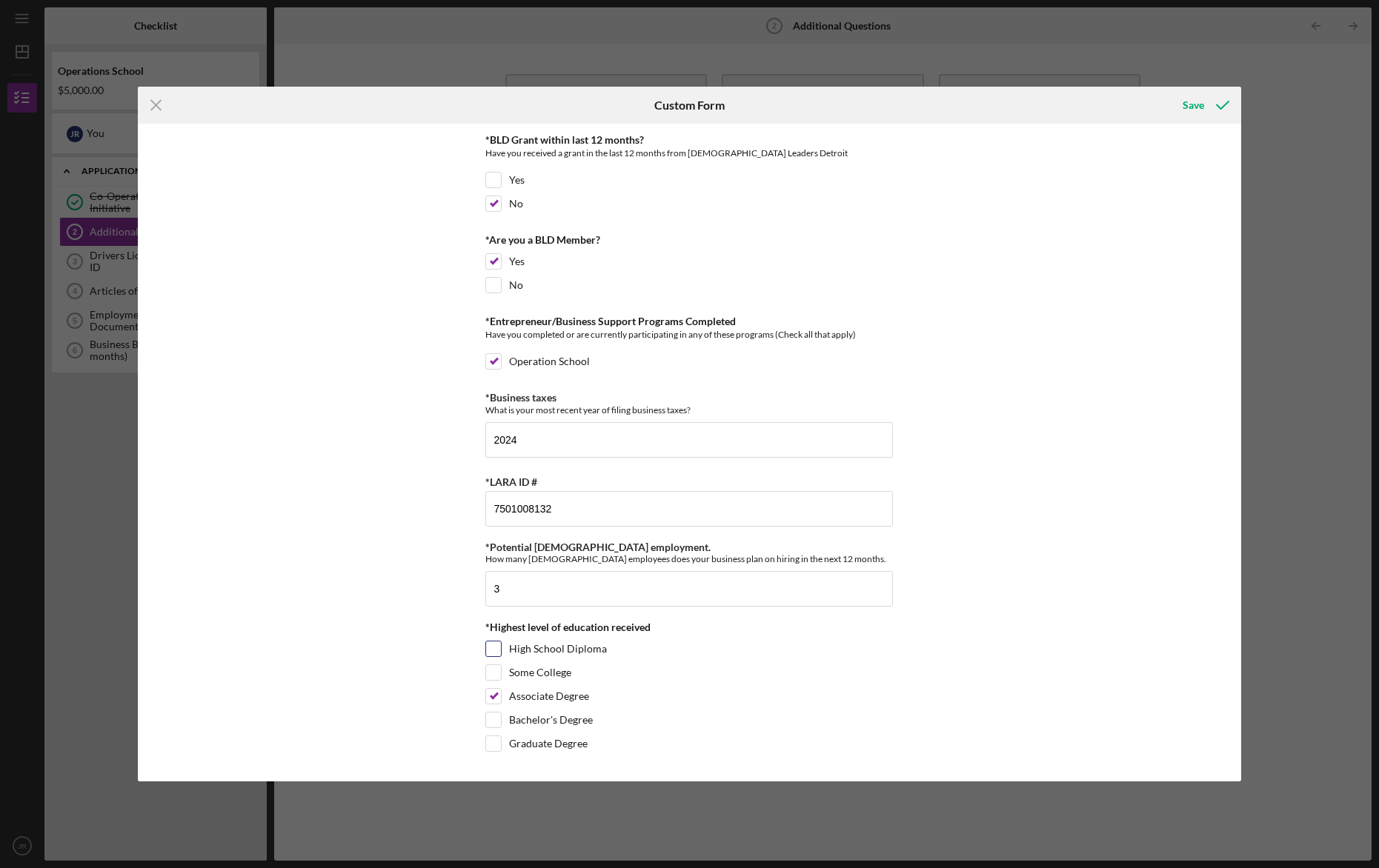
click at [494, 652] on input "High School Diploma" at bounding box center [493, 649] width 15 height 15
checkbox input "true"
click at [493, 674] on input "Some College" at bounding box center [493, 673] width 15 height 15
checkbox input "true"
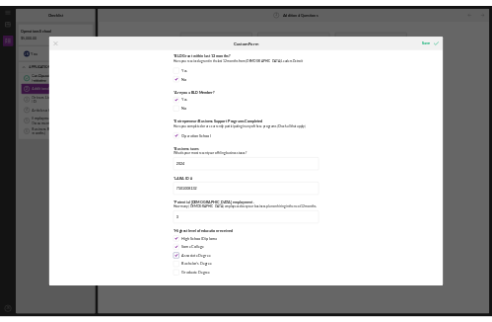
scroll to position [460, 0]
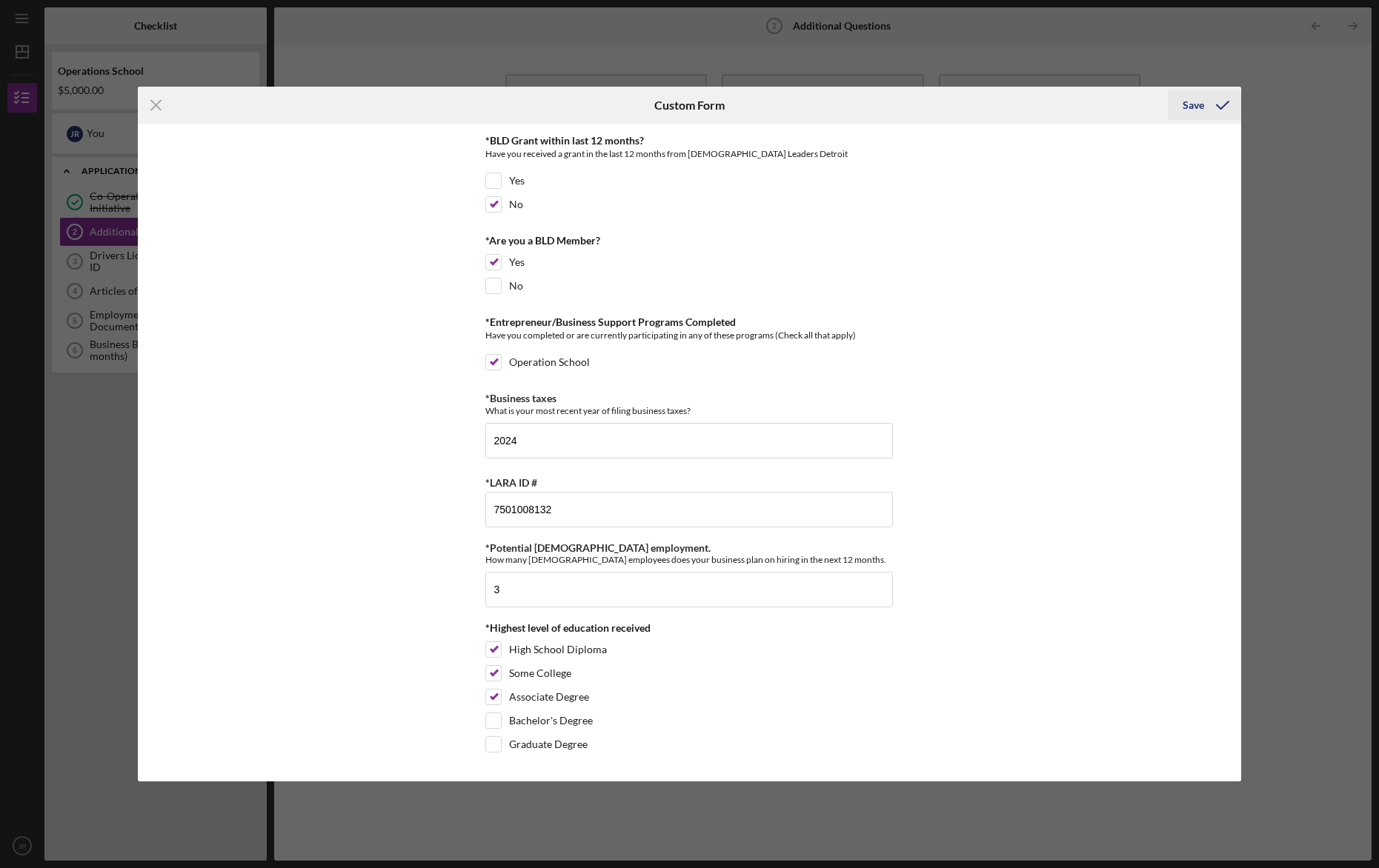
click at [1201, 108] on div "Save" at bounding box center [1193, 104] width 22 height 29
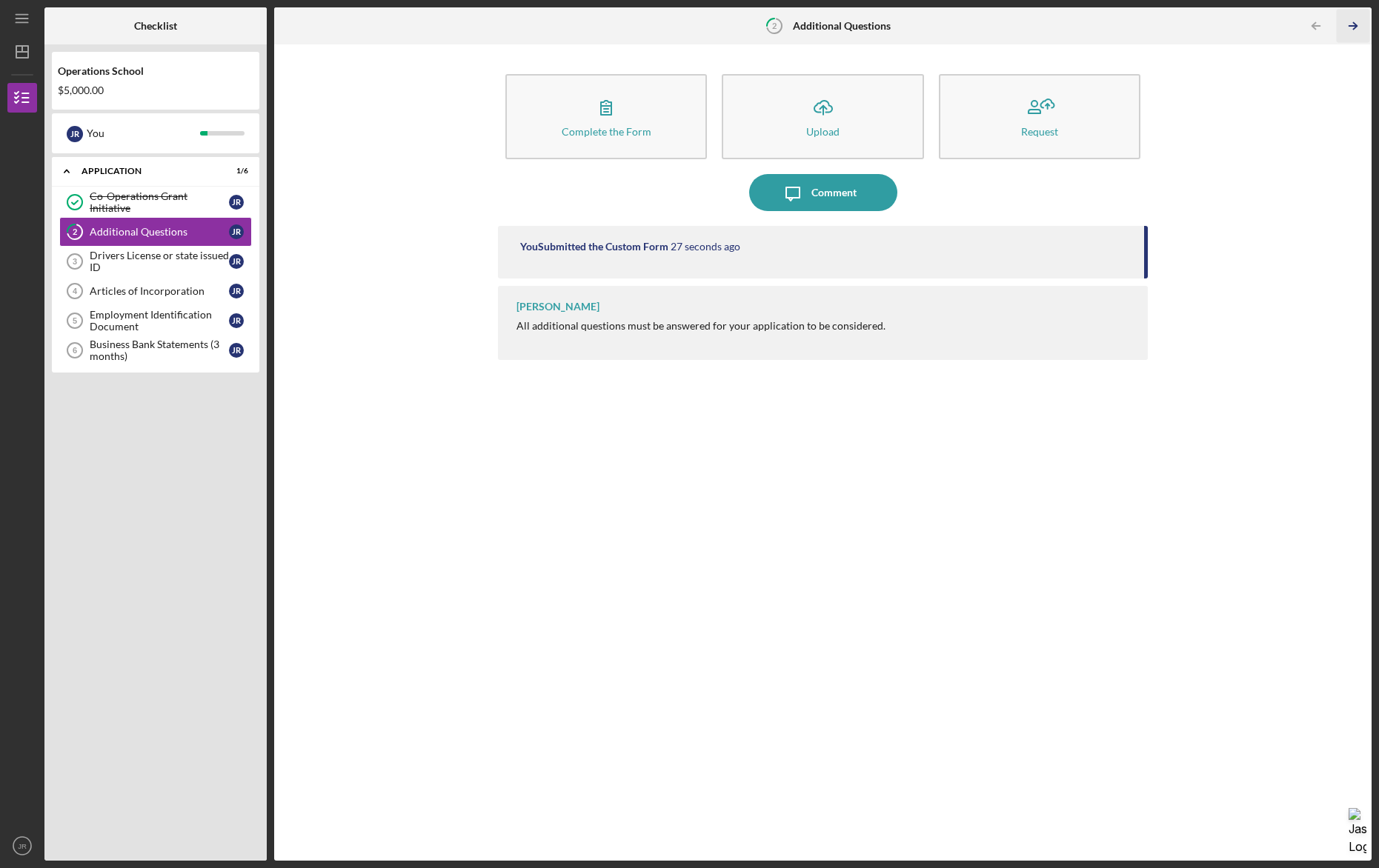
click at [1359, 25] on icon "Icon/Table Pagination Arrow" at bounding box center [1353, 26] width 33 height 33
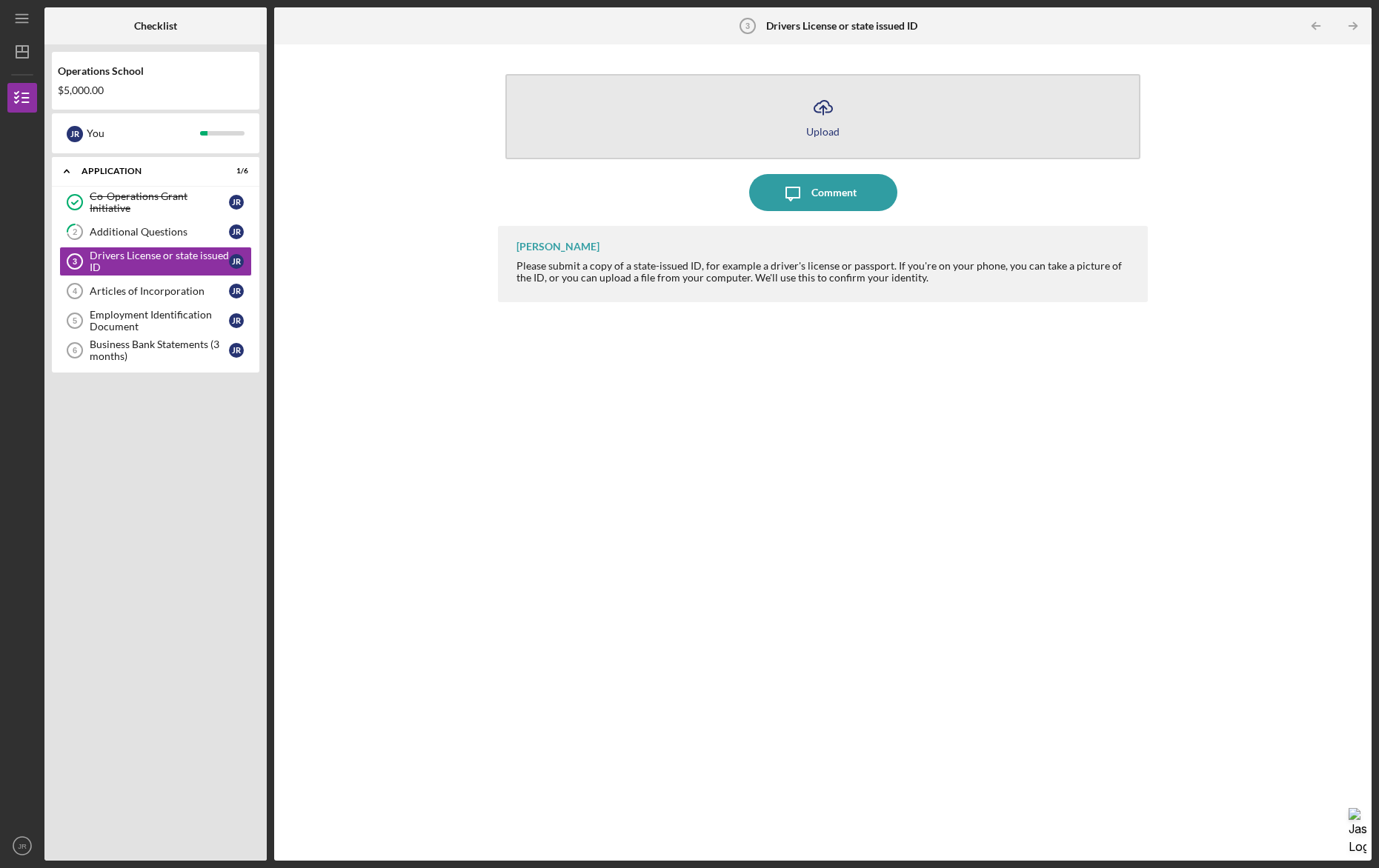
click at [973, 107] on button "Icon/Upload Upload" at bounding box center [823, 116] width 635 height 85
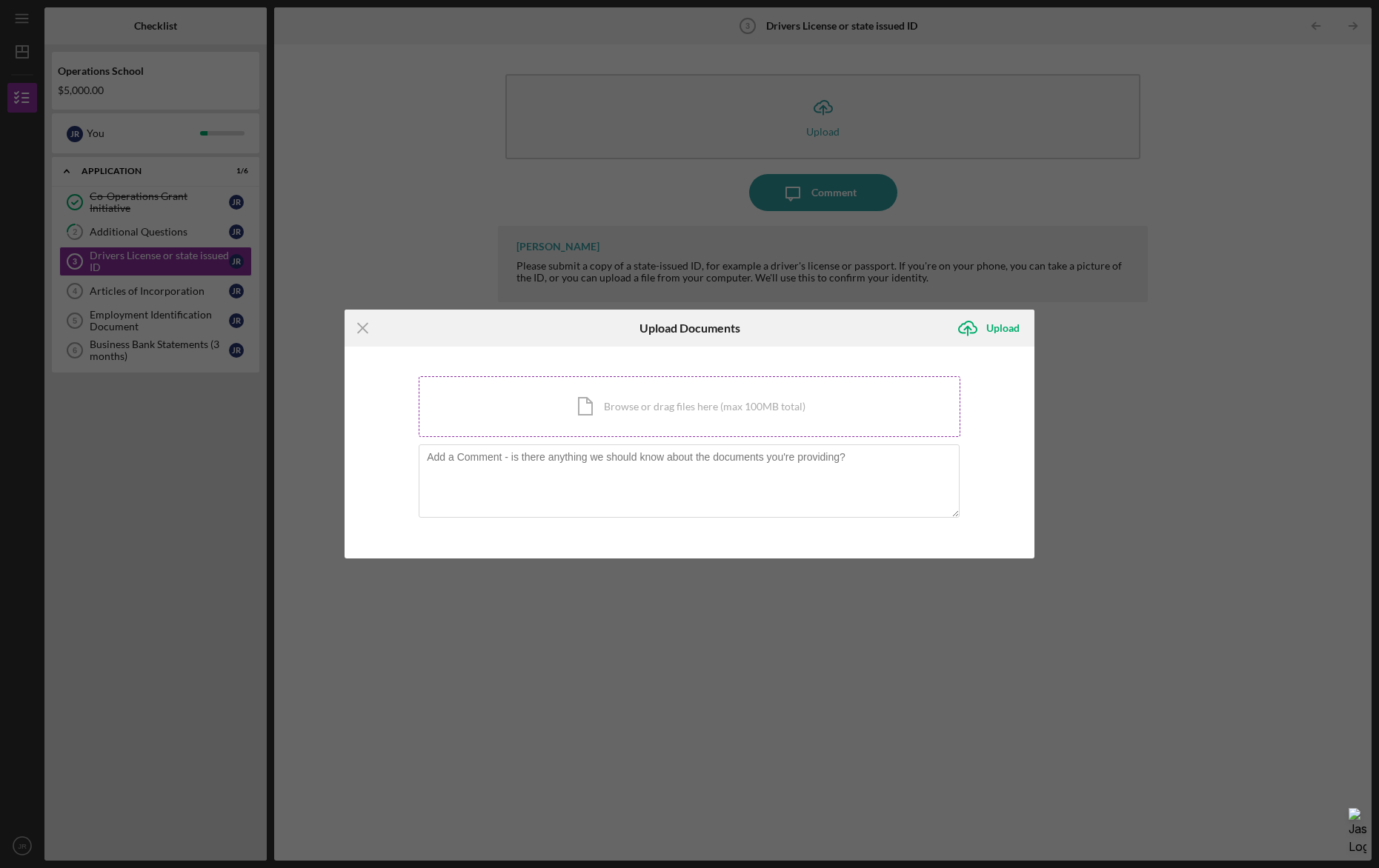
click at [592, 409] on div "Icon/Document Browse or drag files here (max 100MB total) Tap to choose files o…" at bounding box center [690, 406] width 542 height 61
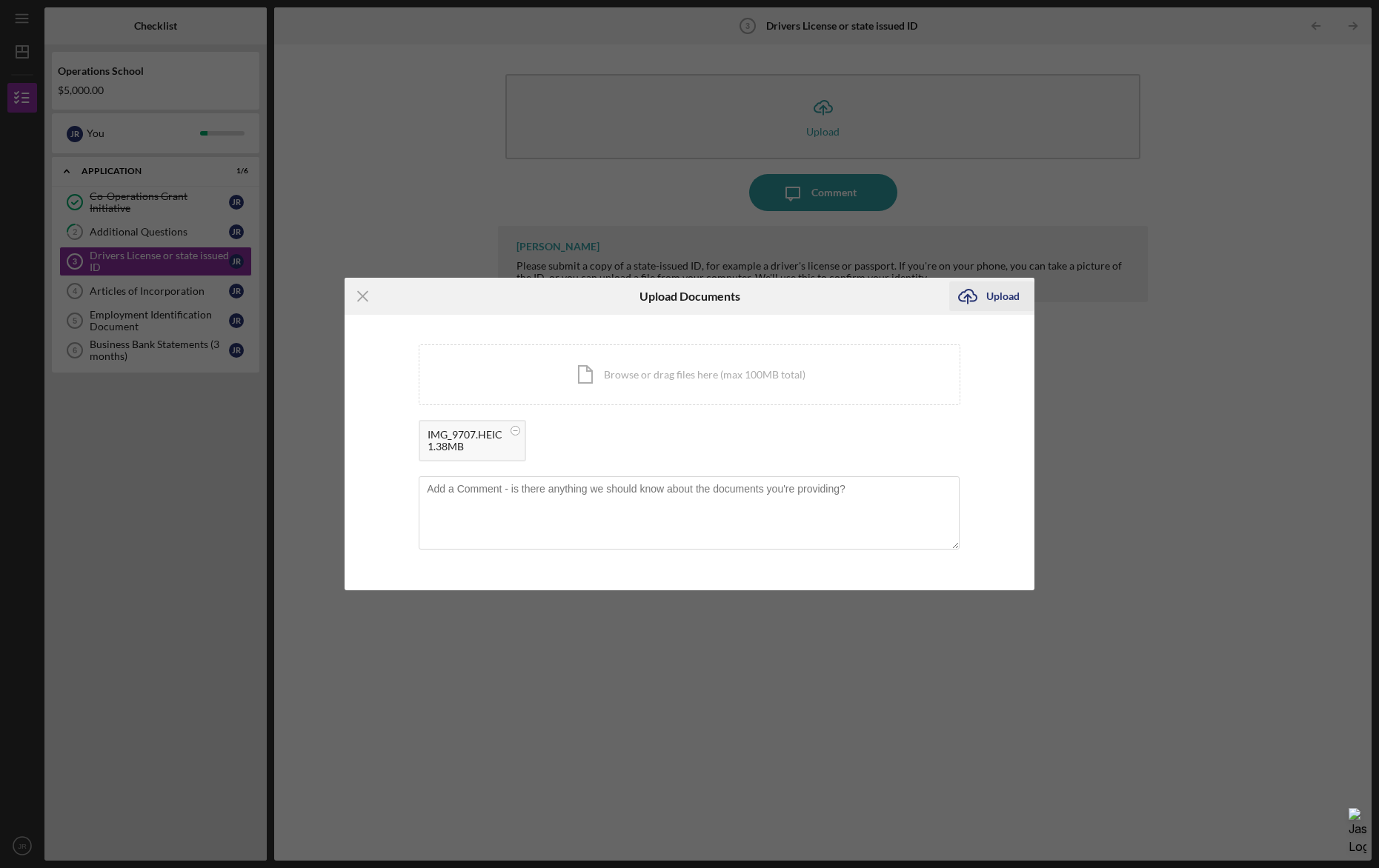
click at [995, 291] on div "Upload" at bounding box center [1003, 296] width 33 height 29
click at [1004, 293] on div "Upload" at bounding box center [1003, 296] width 33 height 29
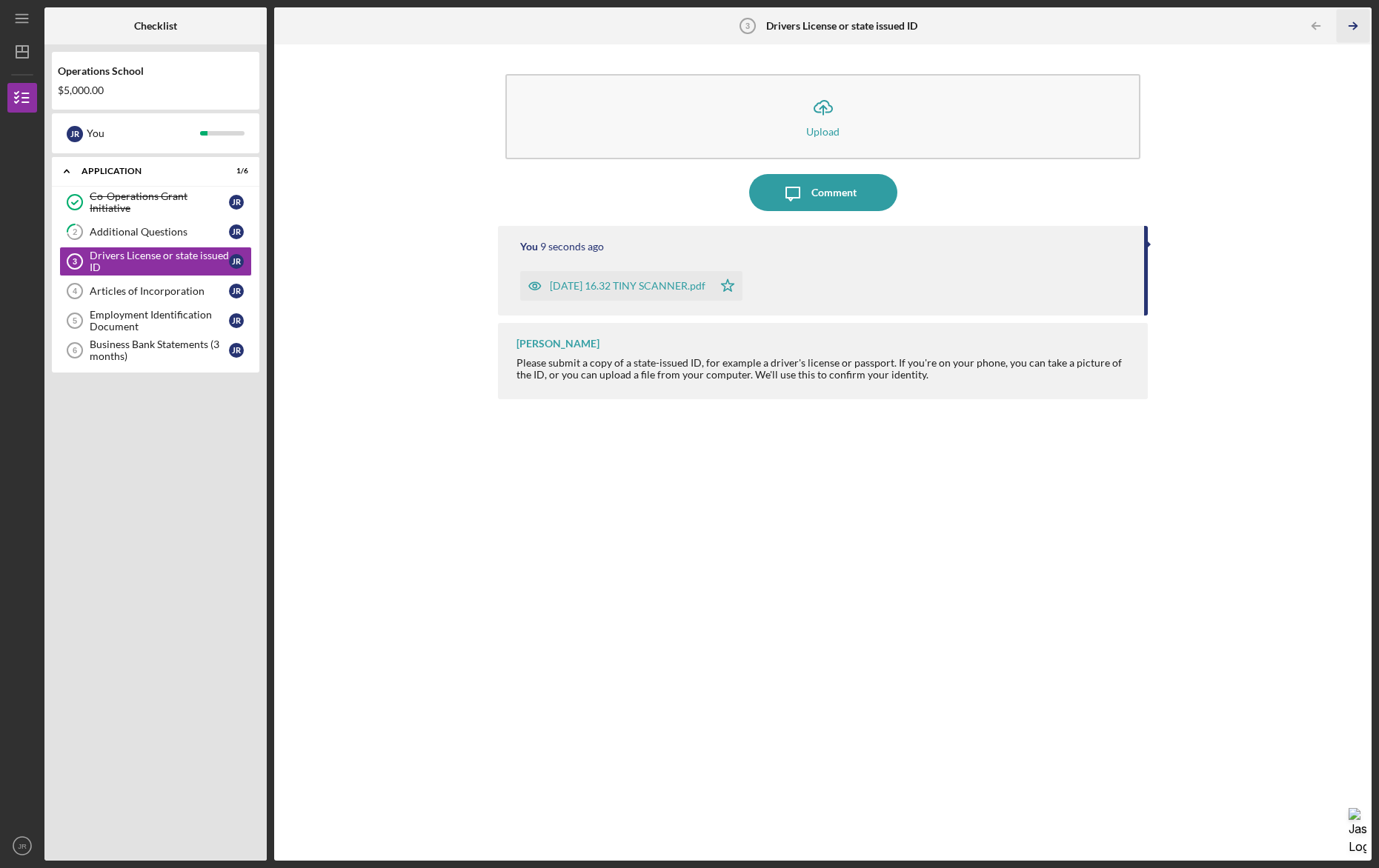
click at [1351, 28] on icon "Icon/Table Pagination Arrow" at bounding box center [1353, 26] width 33 height 33
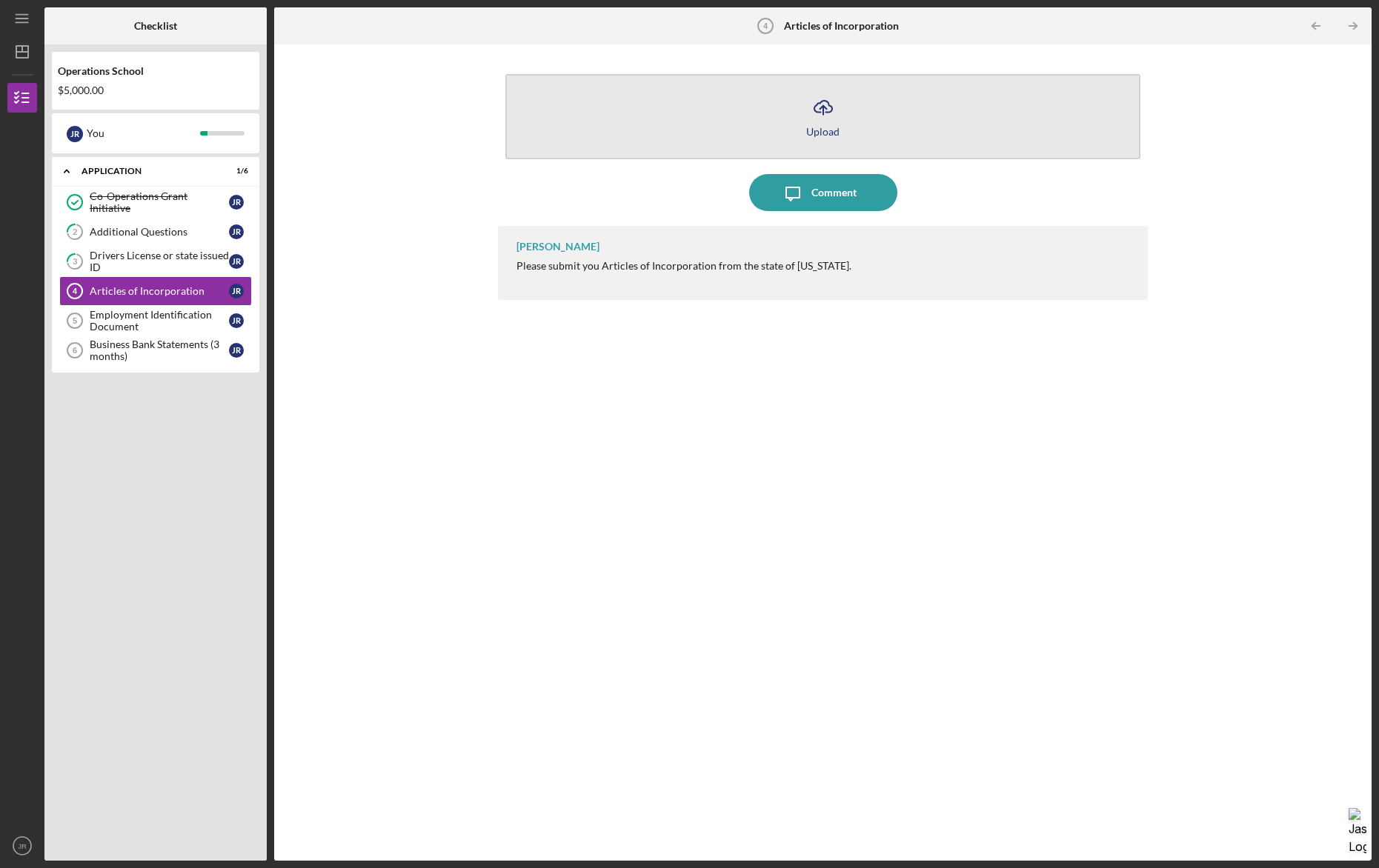
click at [960, 100] on button "Icon/Upload Upload" at bounding box center [823, 116] width 635 height 85
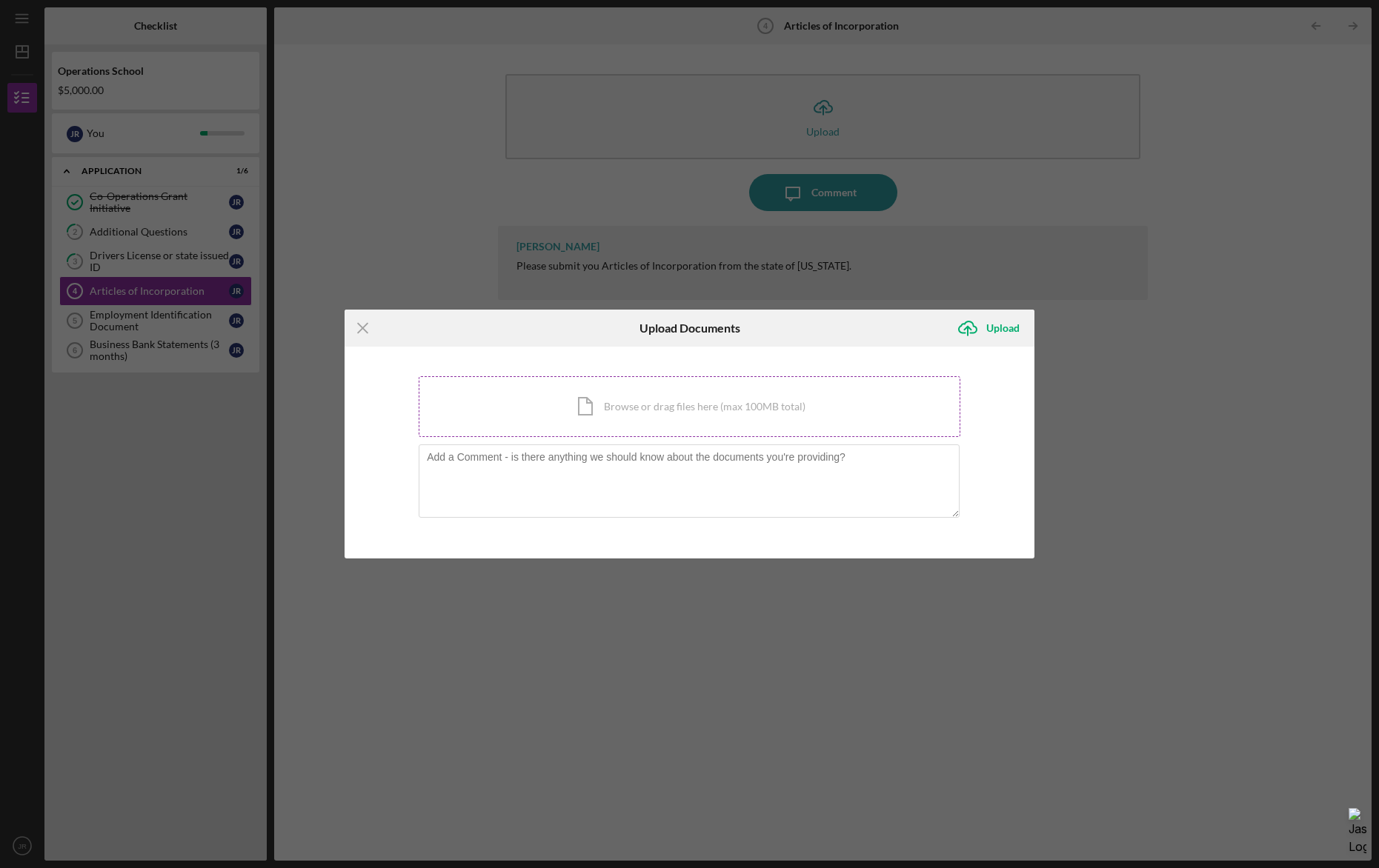
click at [679, 419] on div "Icon/Document Browse or drag files here (max 100MB total) Tap to choose files o…" at bounding box center [690, 406] width 542 height 61
